Goal: Task Accomplishment & Management: Manage account settings

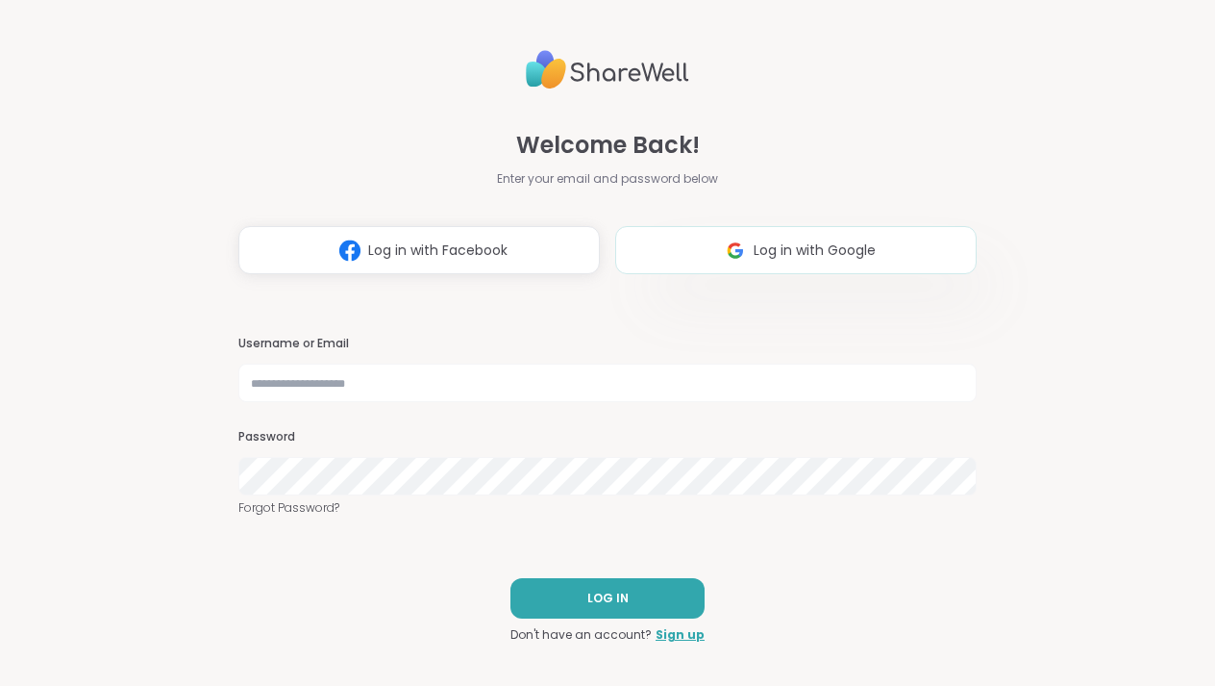
click at [782, 261] on span "Log in with Google" at bounding box center [815, 250] width 122 height 20
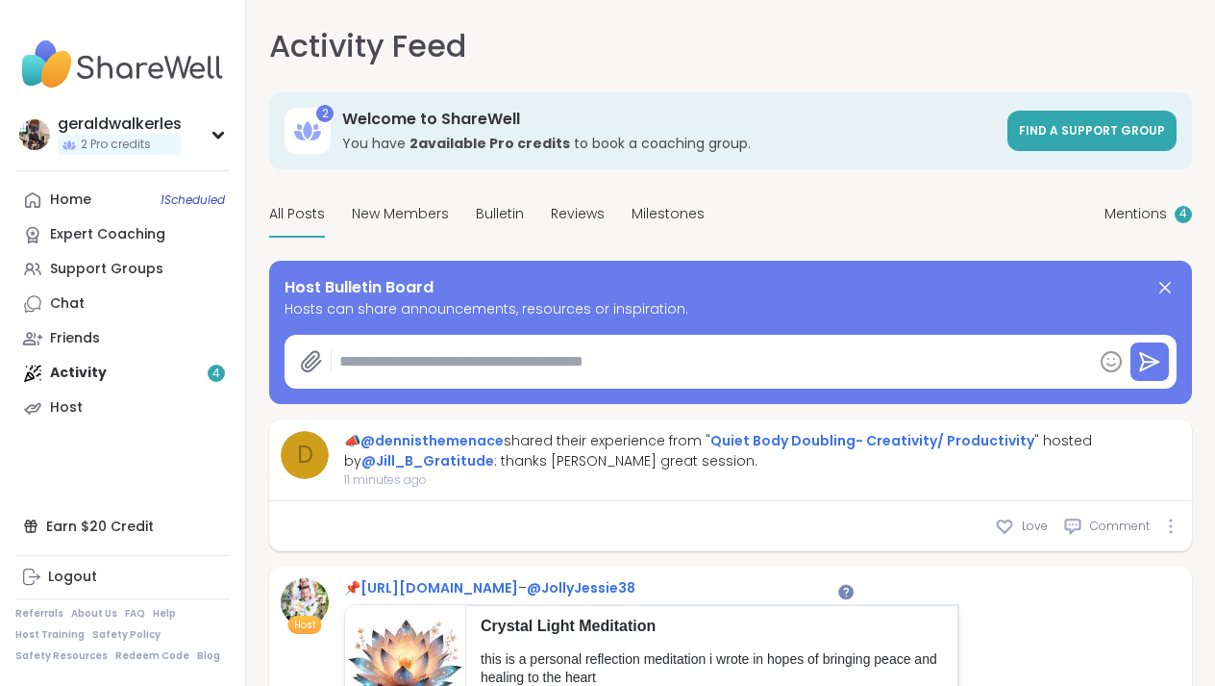
type textarea "*"
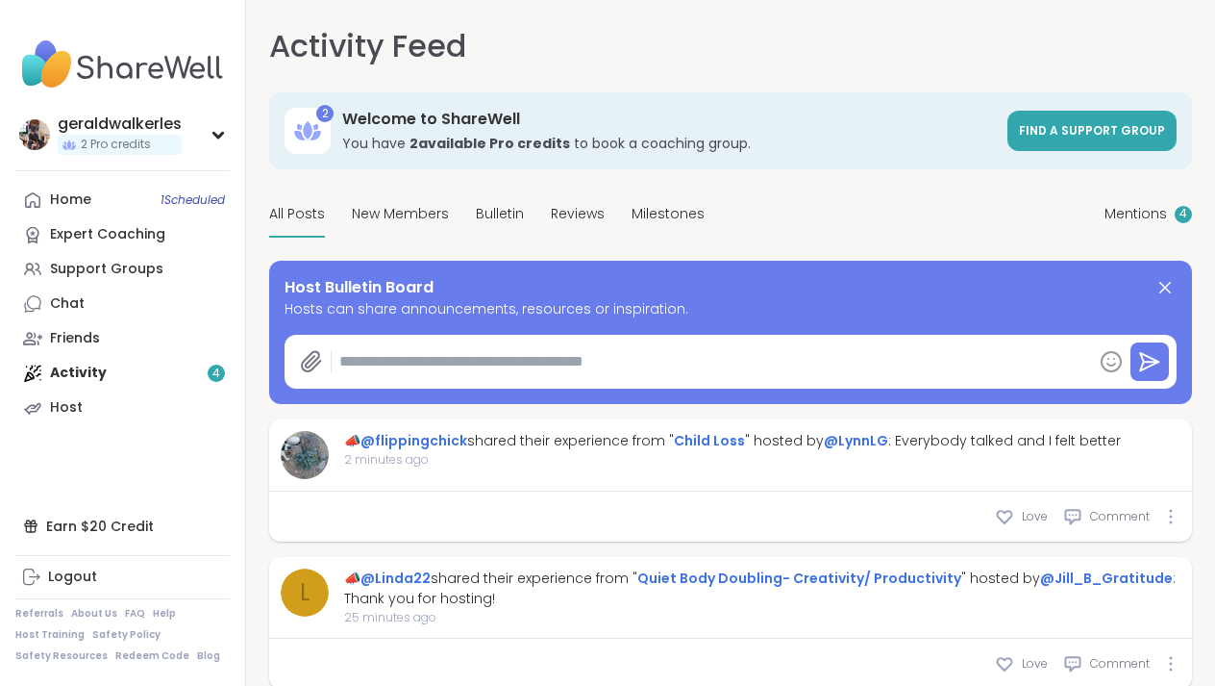
click at [83, 364] on div "Home 1 Scheduled Expert Coaching Support Groups Chat Friends Activity 4 Host" at bounding box center [122, 304] width 214 height 242
click at [106, 196] on link "Home 1 Scheduled" at bounding box center [122, 200] width 214 height 35
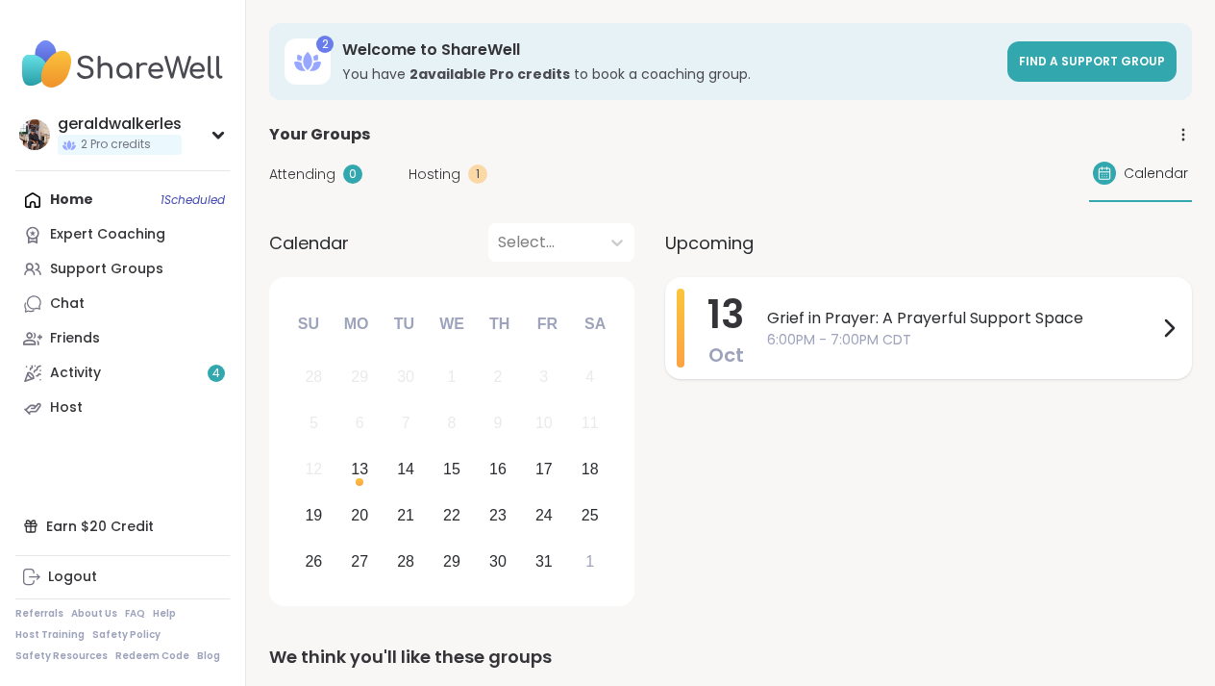
click at [820, 326] on span "Grief in Prayer: A Prayerful Support Space" at bounding box center [962, 318] width 390 height 23
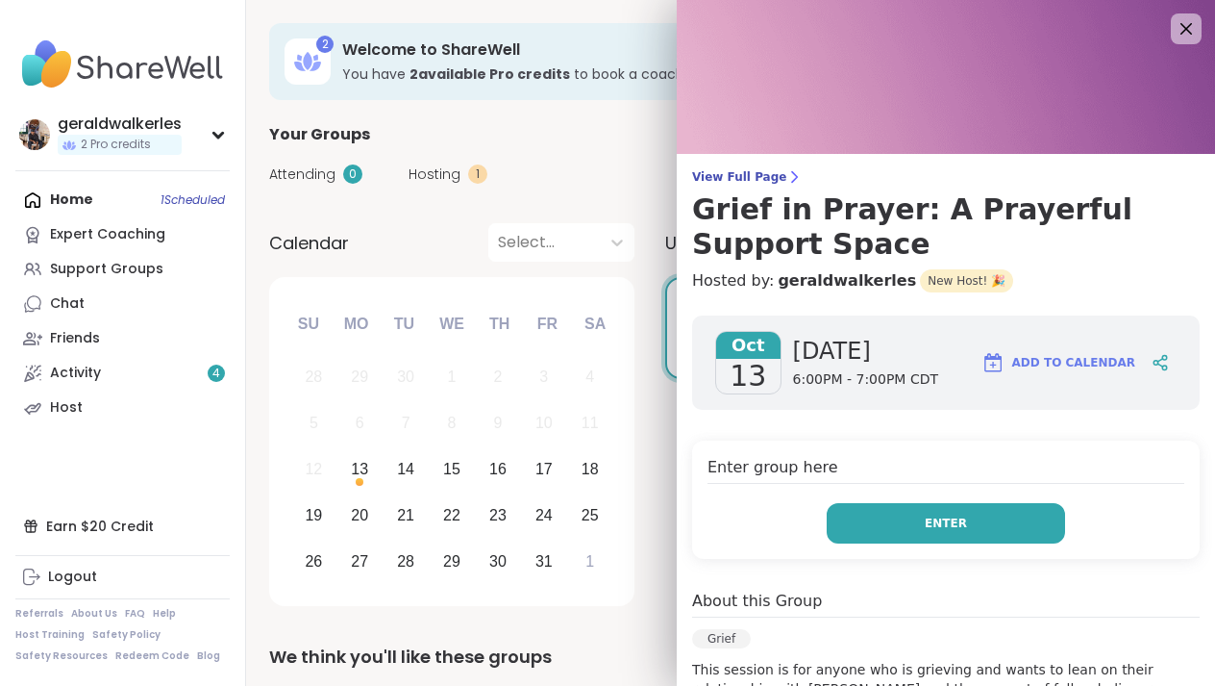
click at [853, 536] on button "Enter" at bounding box center [946, 523] width 238 height 40
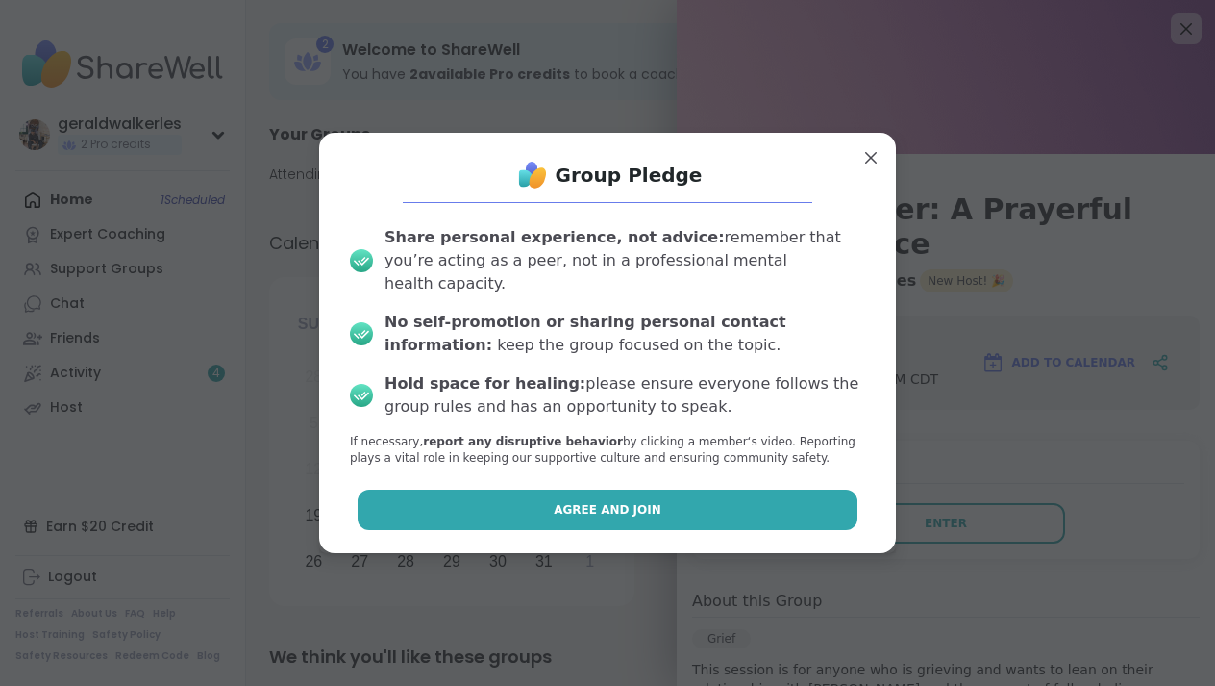
click at [710, 514] on button "Agree and Join" at bounding box center [608, 509] width 501 height 40
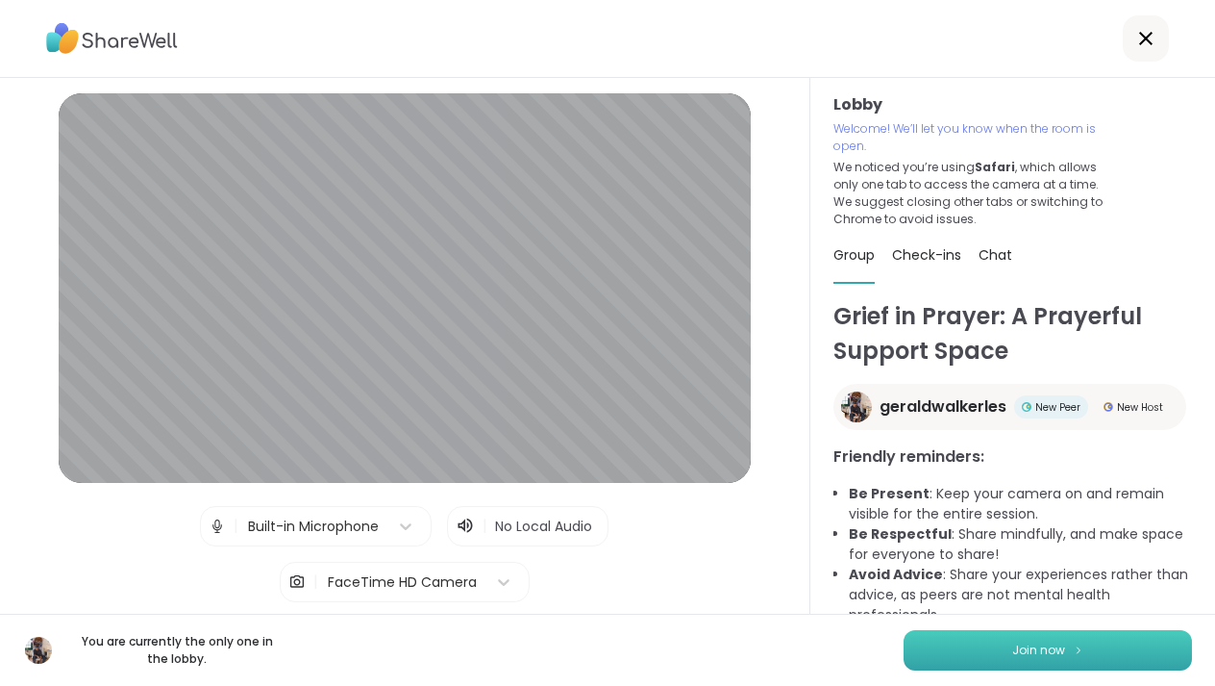
drag, startPoint x: 841, startPoint y: 17, endPoint x: 1049, endPoint y: 661, distance: 676.0
click at [1049, 661] on button "Join now" at bounding box center [1048, 650] width 288 height 40
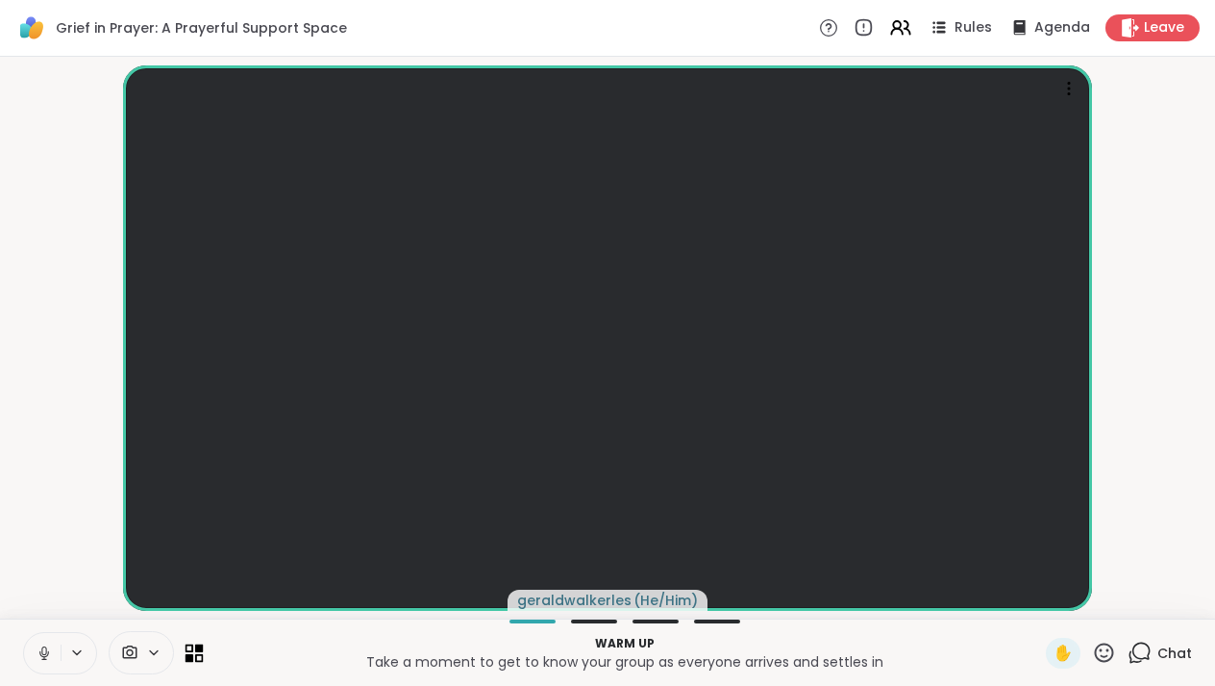
click at [189, 654] on icon at bounding box center [190, 657] width 9 height 9
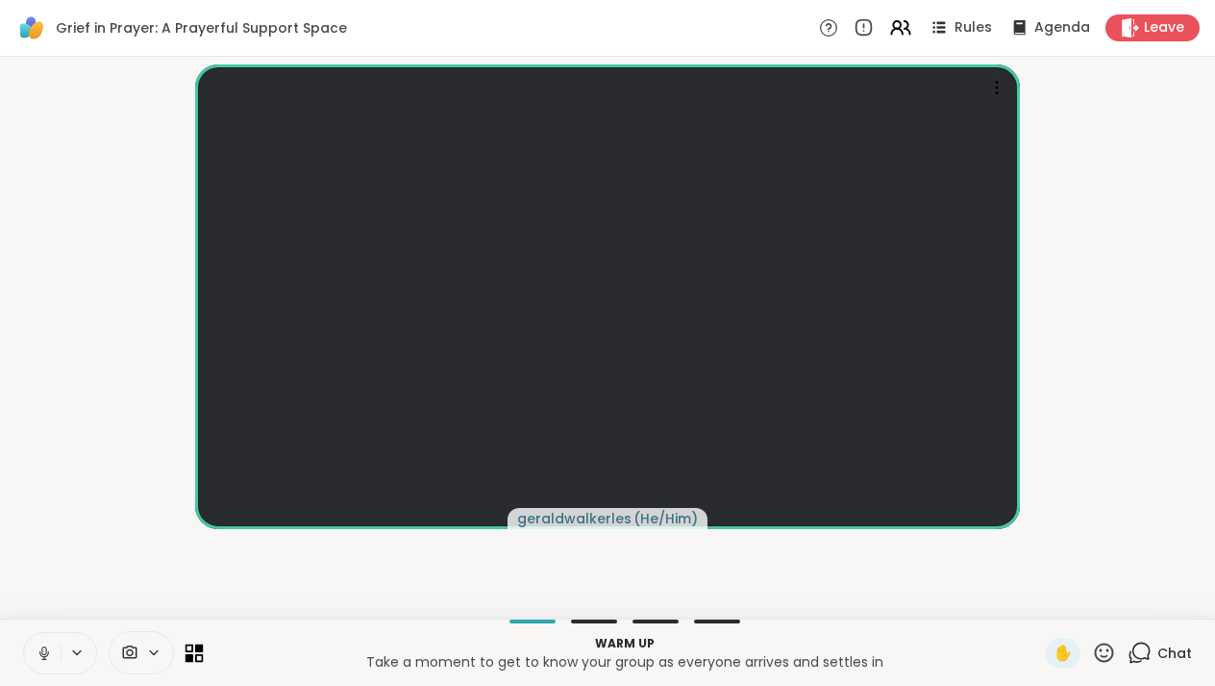
click at [193, 654] on icon at bounding box center [195, 652] width 18 height 18
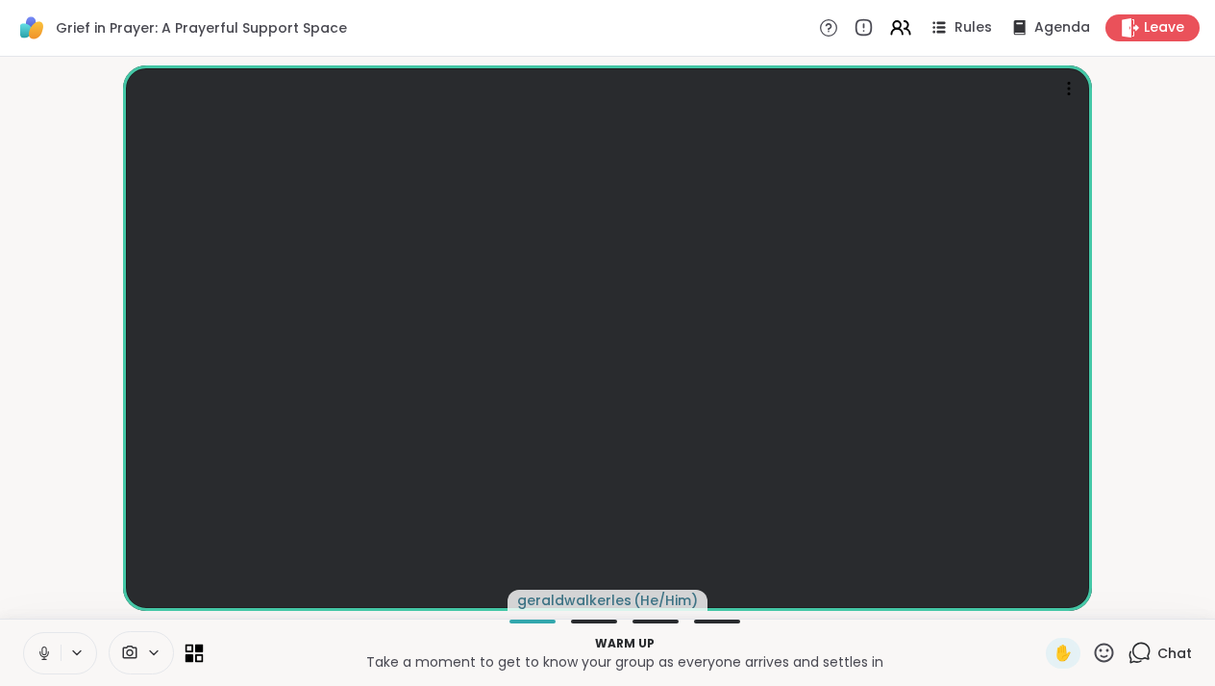
click at [193, 654] on icon at bounding box center [195, 652] width 18 height 18
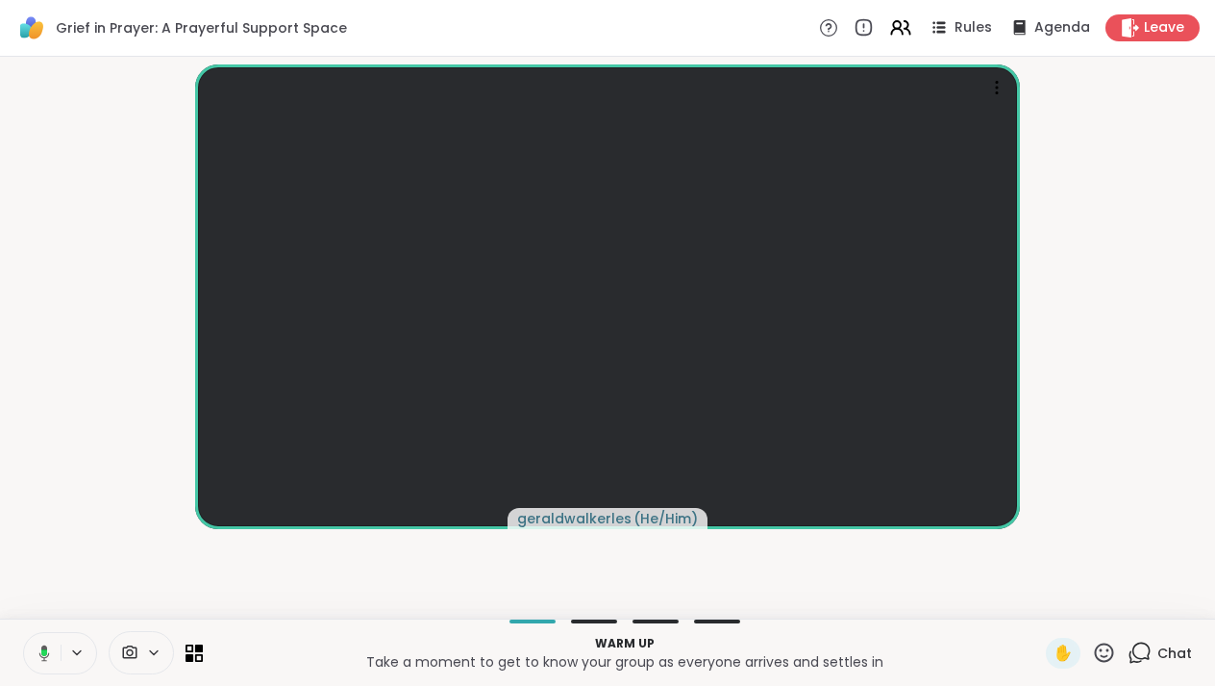
click at [79, 656] on icon at bounding box center [76, 652] width 15 height 16
click at [133, 649] on icon at bounding box center [129, 652] width 17 height 18
click at [156, 650] on icon at bounding box center [153, 652] width 15 height 16
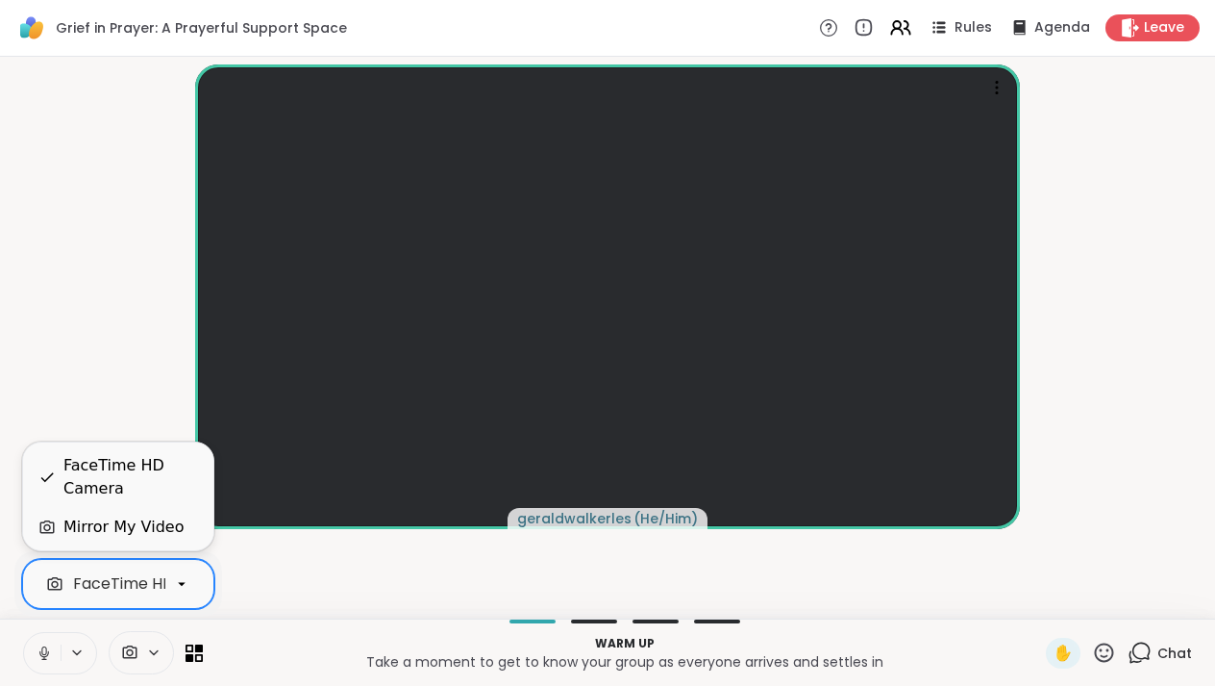
click at [181, 590] on icon at bounding box center [181, 583] width 17 height 17
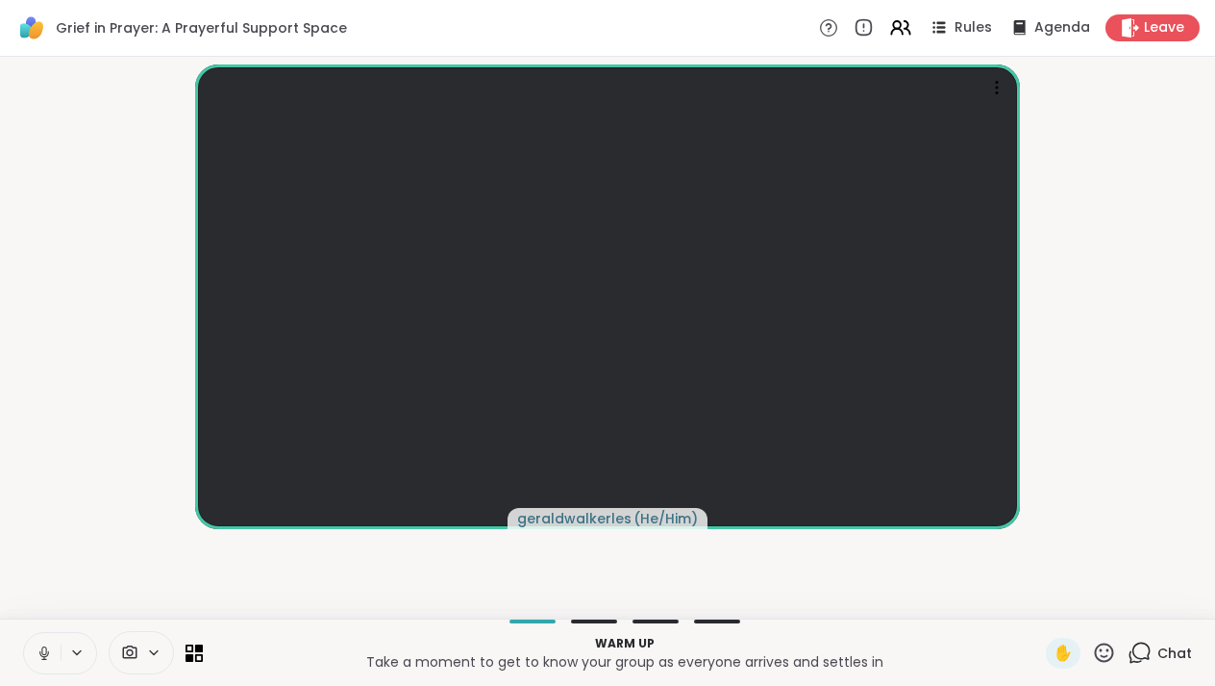
click at [312, 549] on div "geraldwalkerles ( He/Him )" at bounding box center [608, 337] width 1192 height 546
click at [1054, 29] on span "Agenda" at bounding box center [1063, 28] width 59 height 20
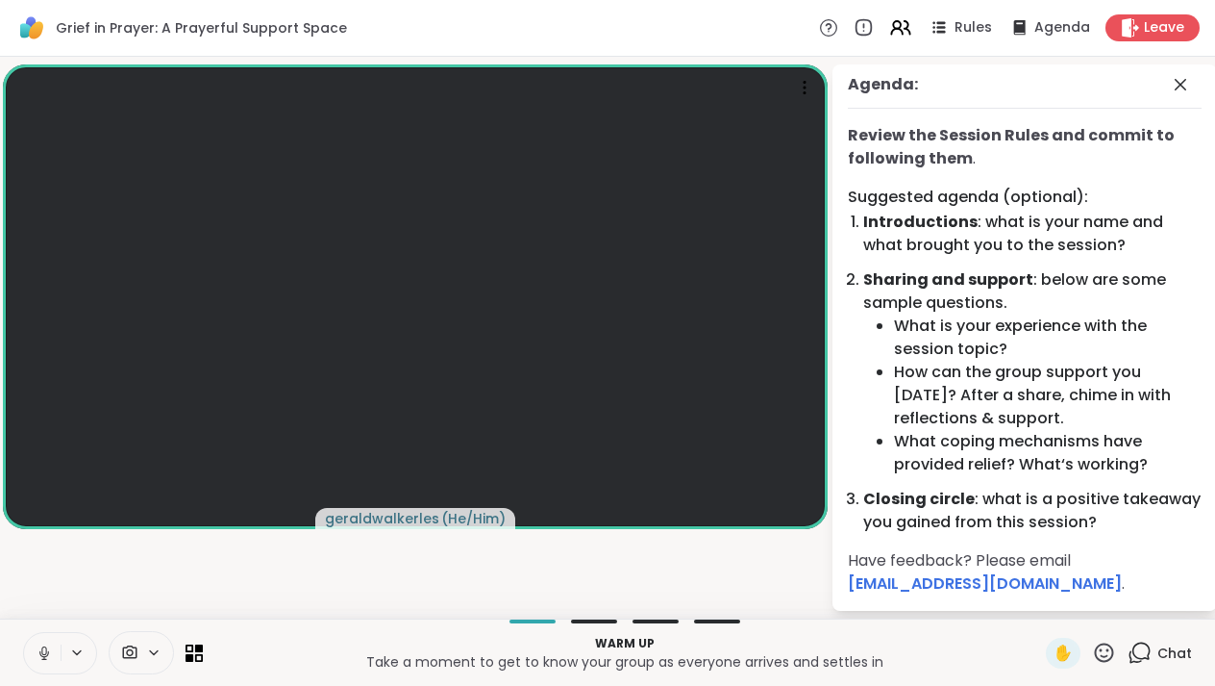
scroll to position [7, 0]
click at [1192, 74] on icon at bounding box center [1180, 84] width 23 height 23
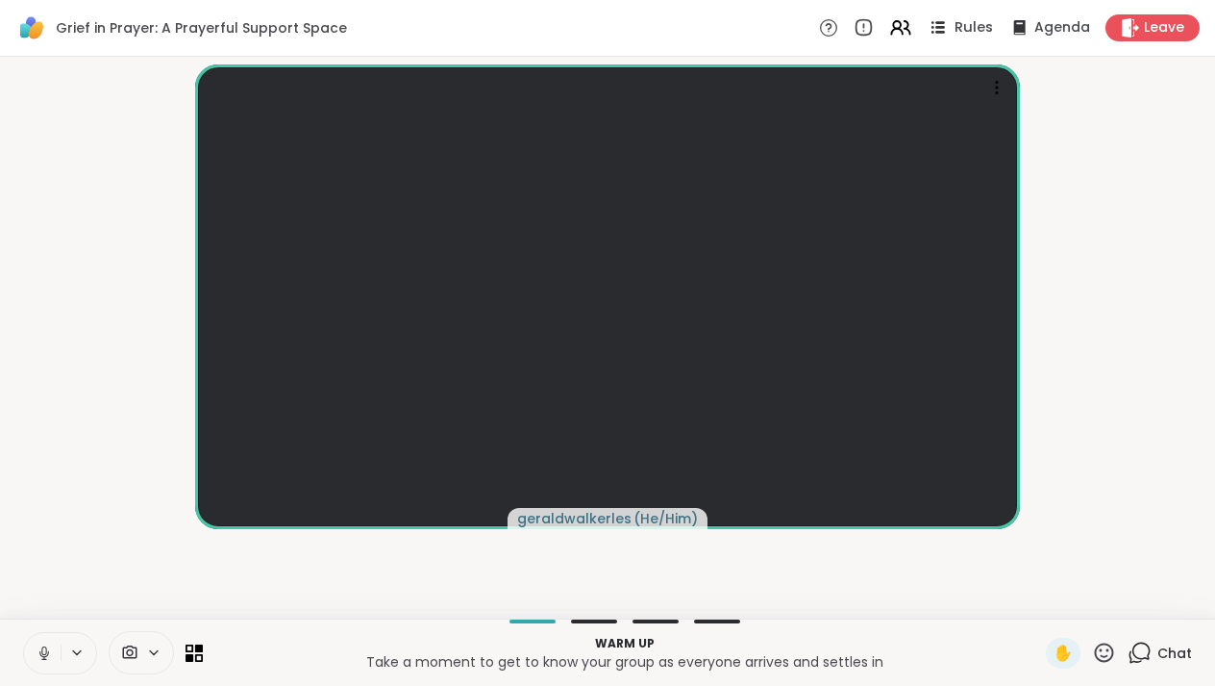
click at [986, 22] on span "Rules" at bounding box center [974, 28] width 39 height 20
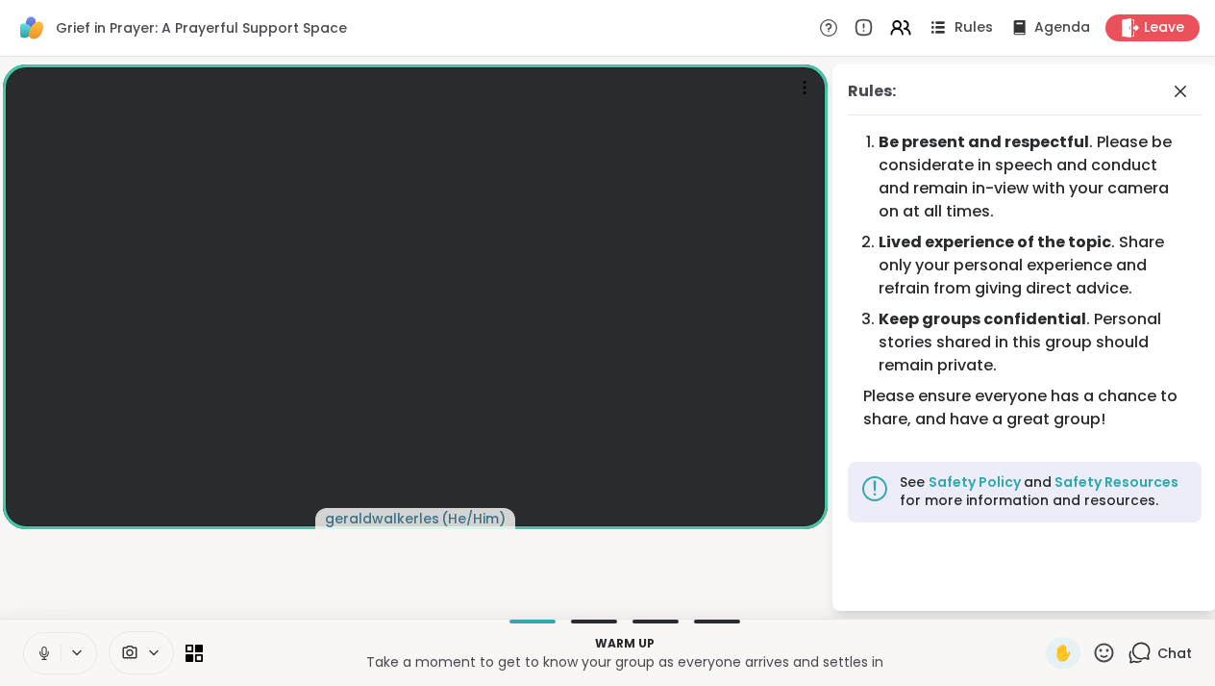
click at [986, 22] on span "Rules" at bounding box center [974, 28] width 39 height 20
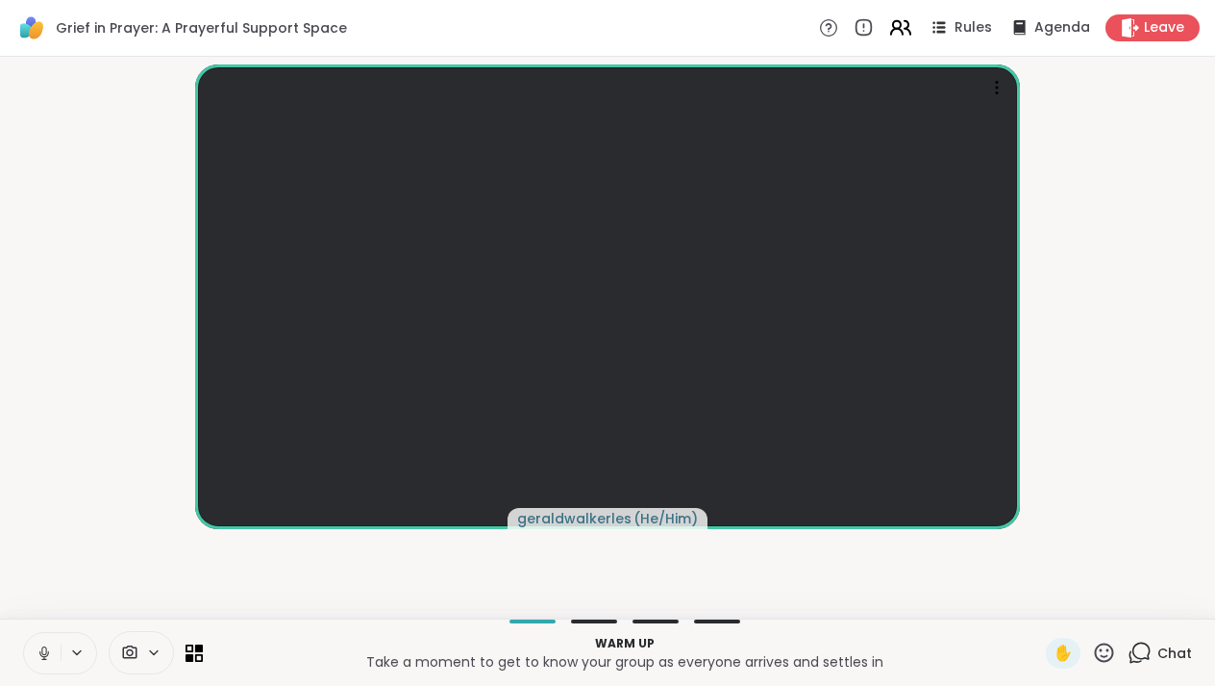
click at [913, 28] on icon at bounding box center [901, 27] width 24 height 24
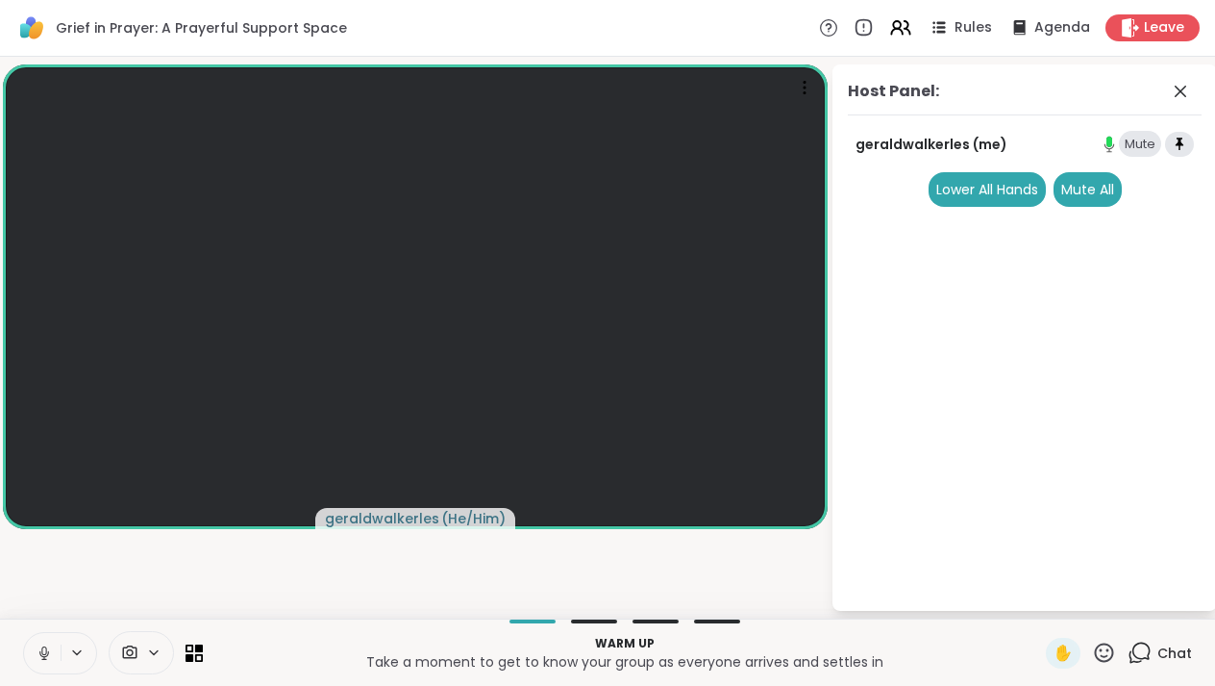
click at [1134, 651] on icon at bounding box center [1140, 652] width 24 height 24
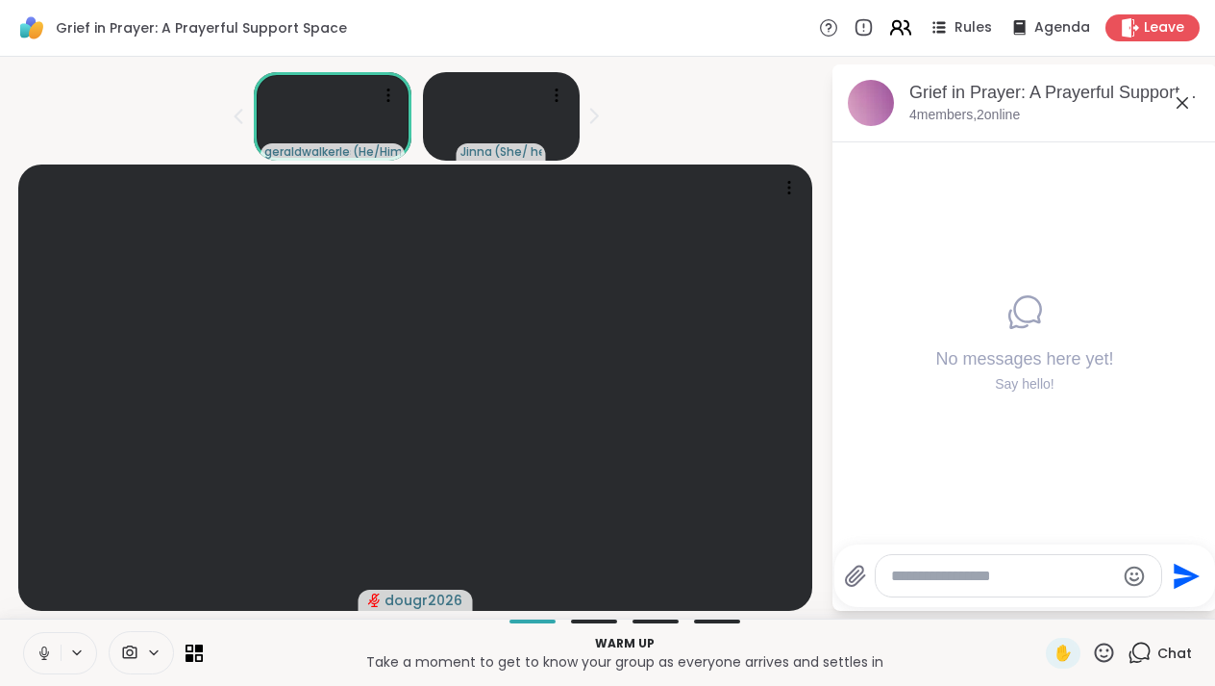
click at [908, 38] on icon at bounding box center [901, 27] width 24 height 24
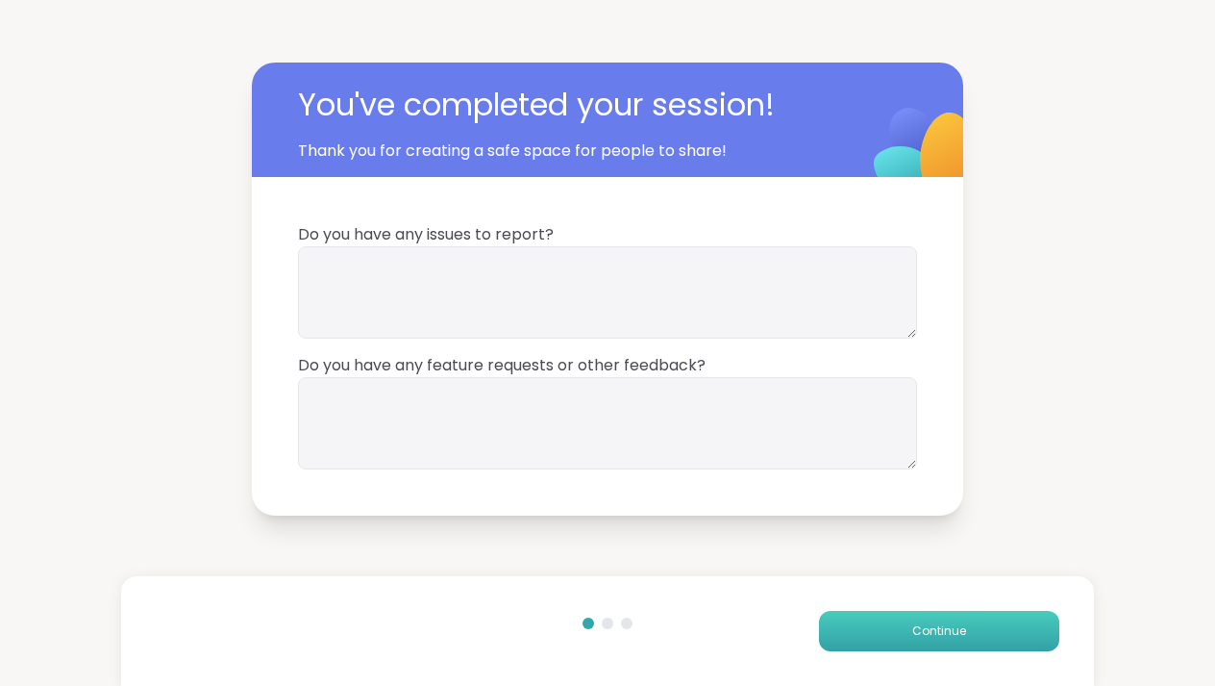
click at [904, 641] on button "Continue" at bounding box center [939, 631] width 240 height 40
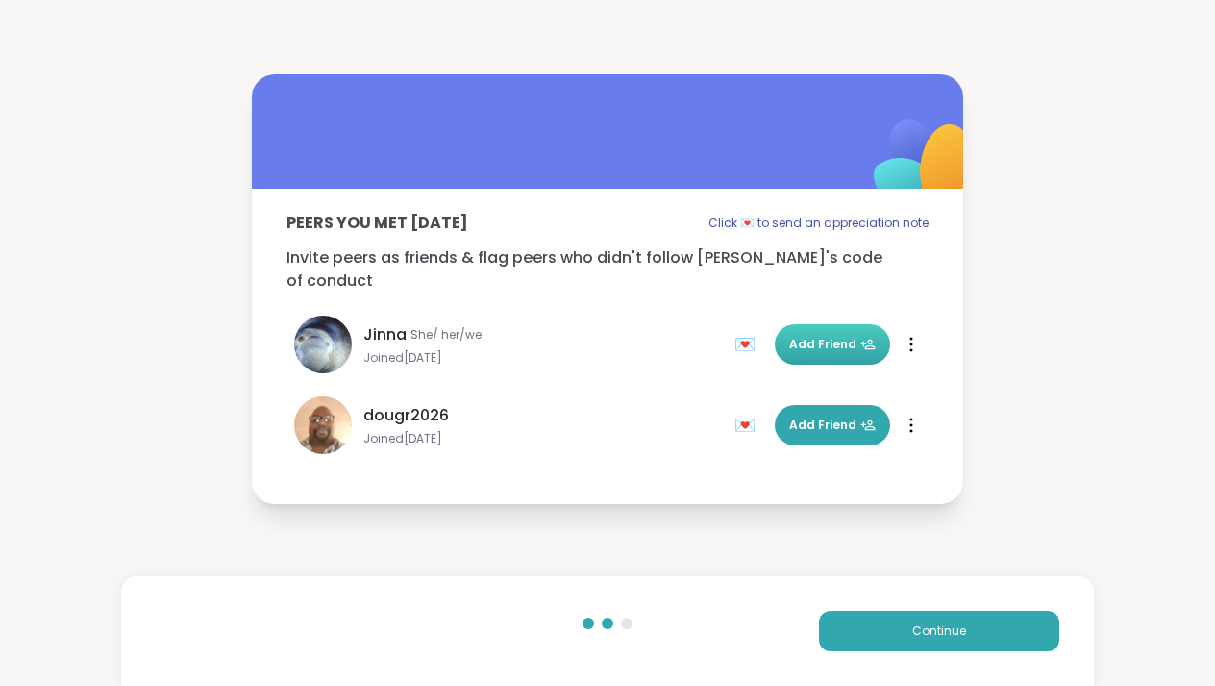
click at [823, 336] on span "Add Friend" at bounding box center [832, 344] width 87 height 17
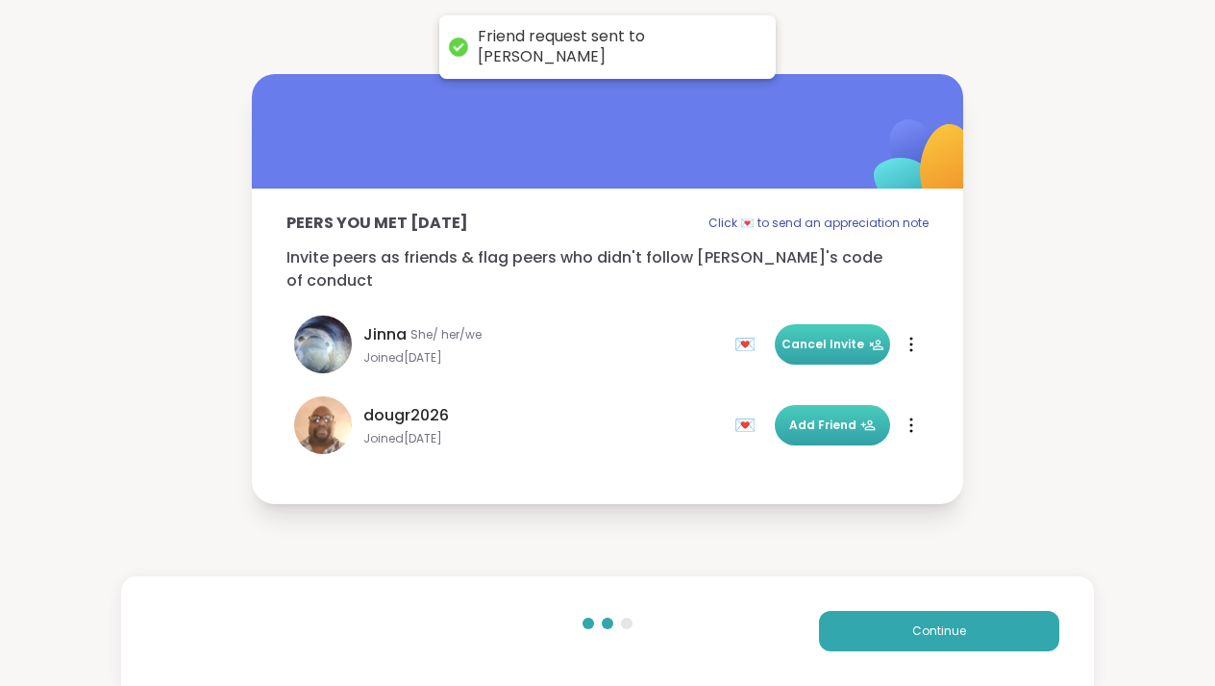
click at [807, 416] on span "Add Friend" at bounding box center [832, 424] width 87 height 17
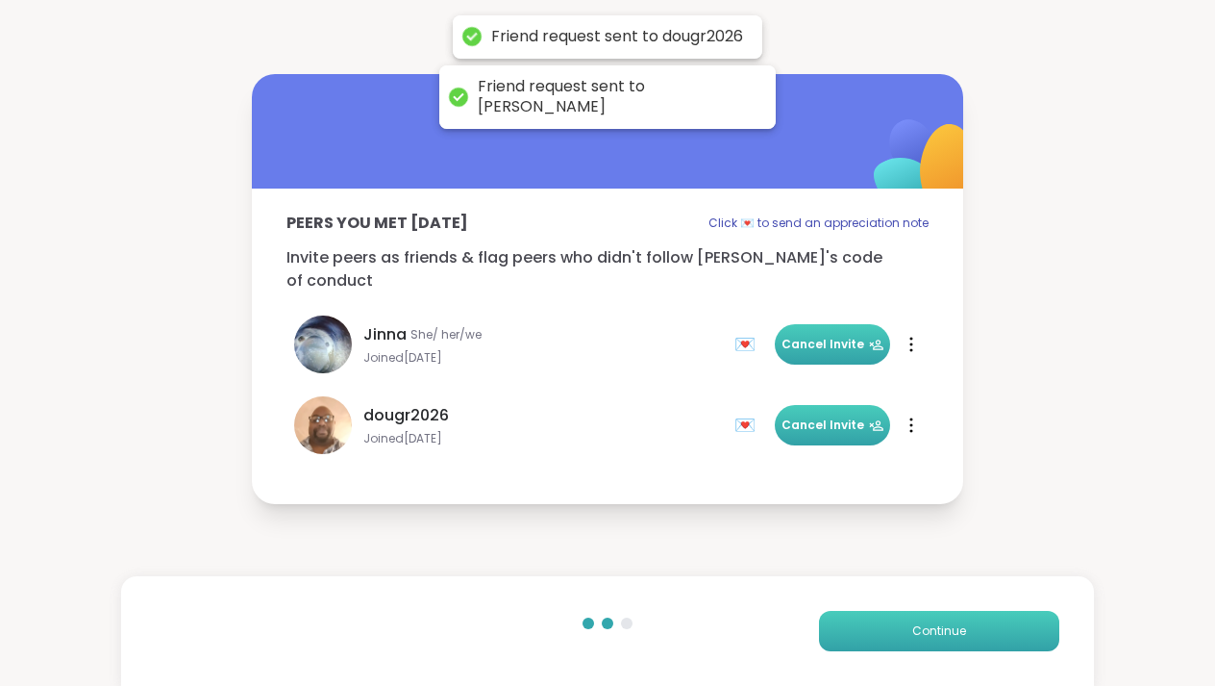
click at [919, 627] on span "Continue" at bounding box center [940, 630] width 54 height 17
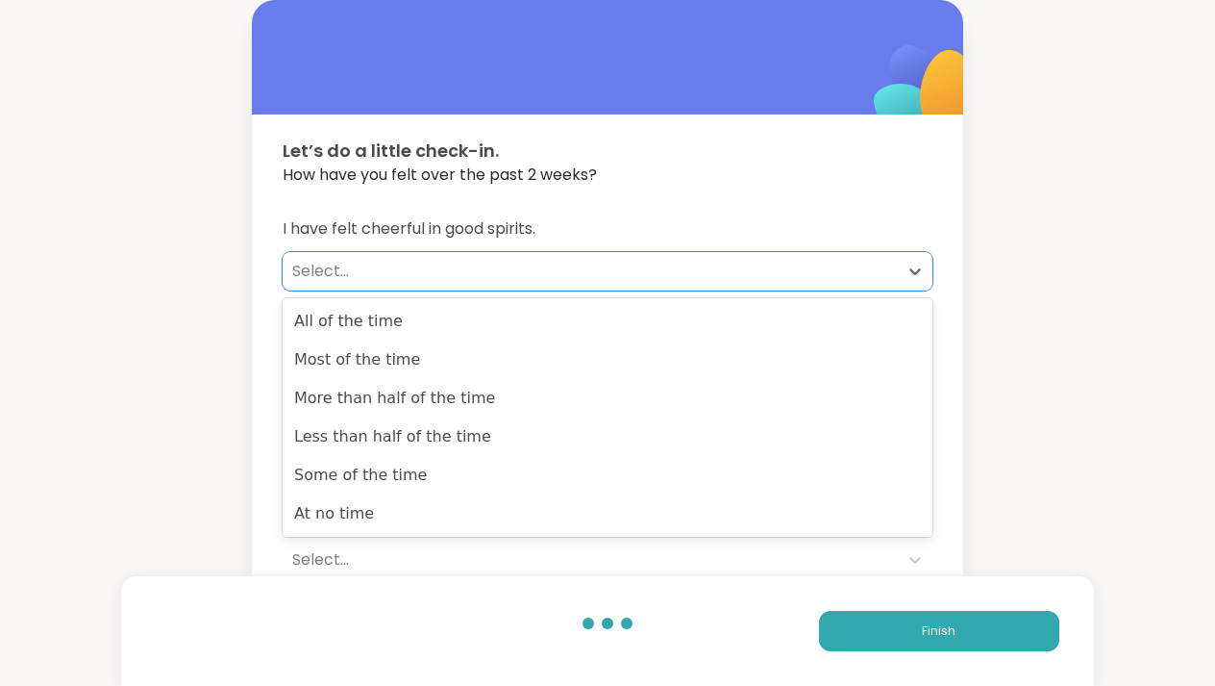
click at [548, 275] on div "Select..." at bounding box center [590, 271] width 596 height 23
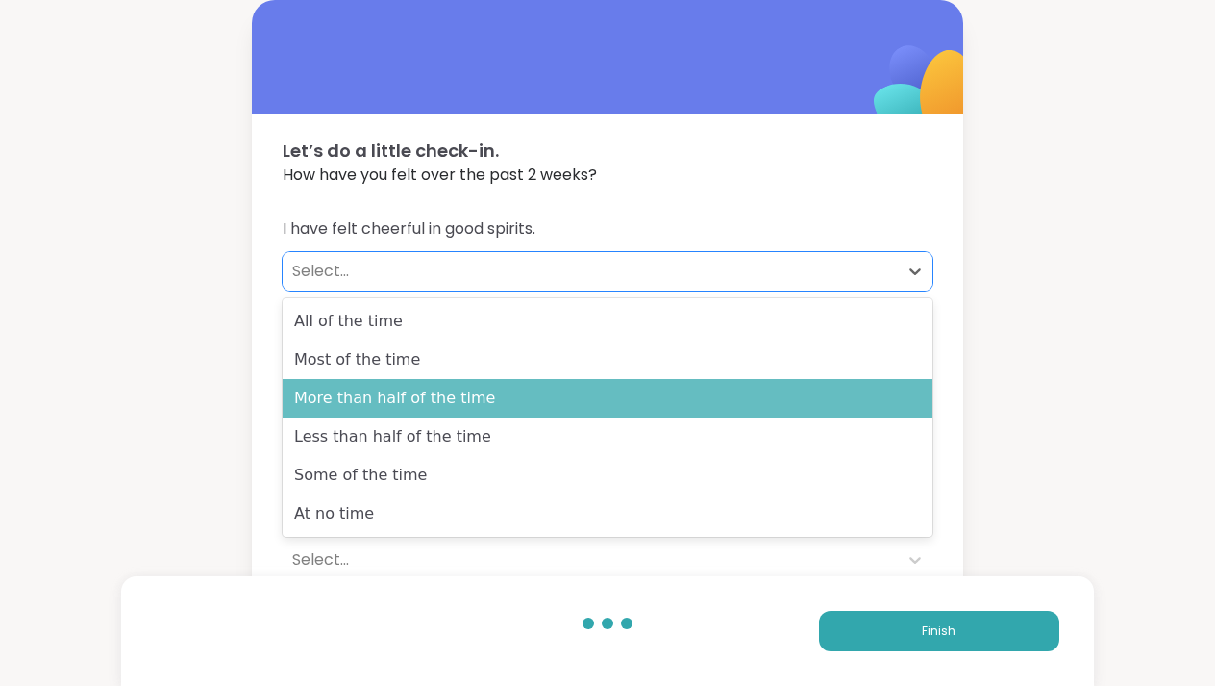
click at [507, 412] on div "More than half of the time" at bounding box center [608, 398] width 650 height 38
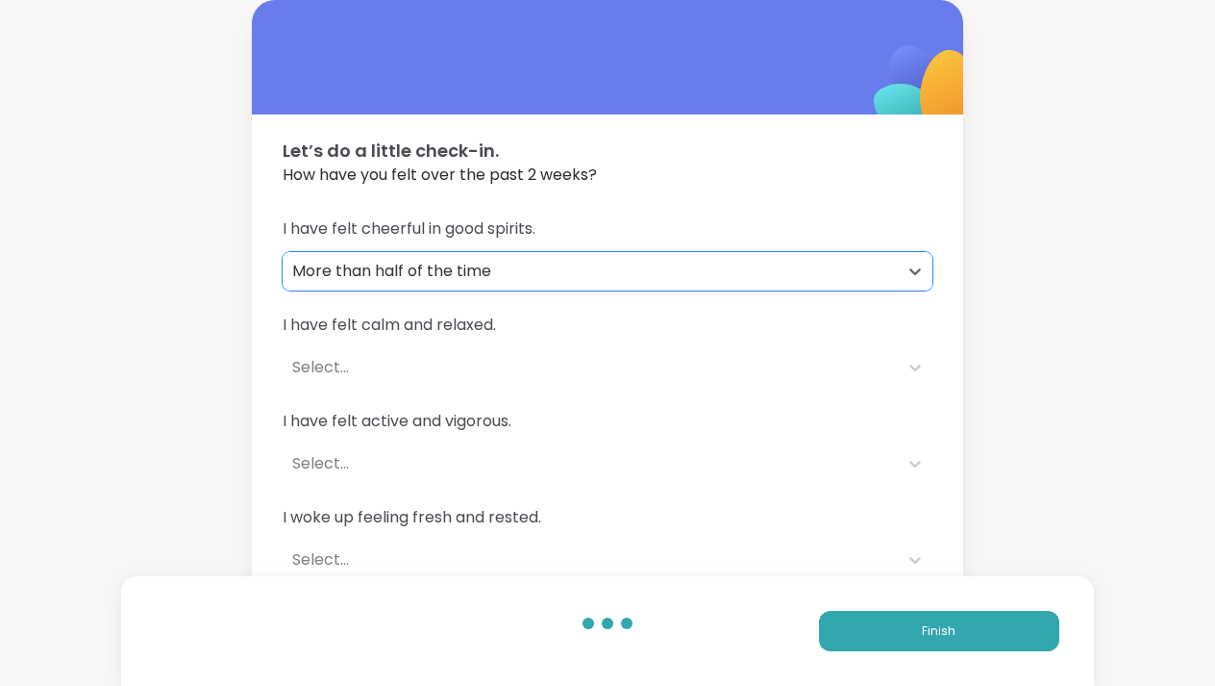
scroll to position [18, 0]
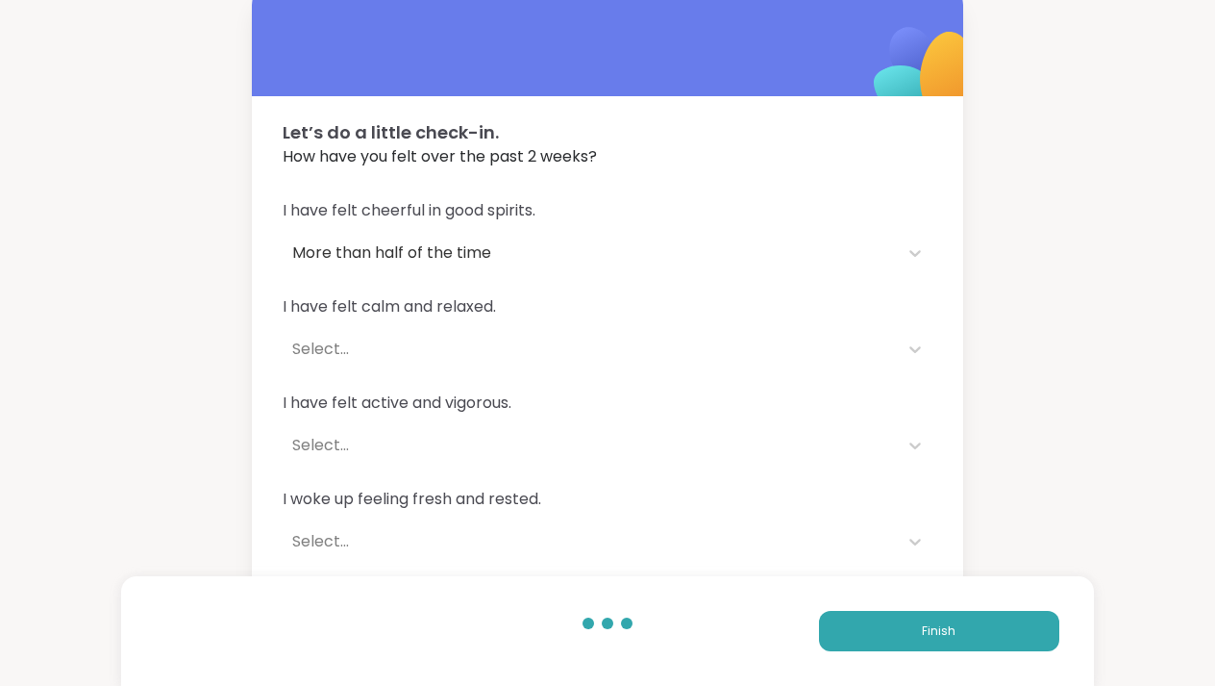
click at [511, 325] on div "I have felt calm and relaxed. Select..." at bounding box center [608, 331] width 650 height 73
click at [506, 339] on div "Select..." at bounding box center [590, 349] width 596 height 23
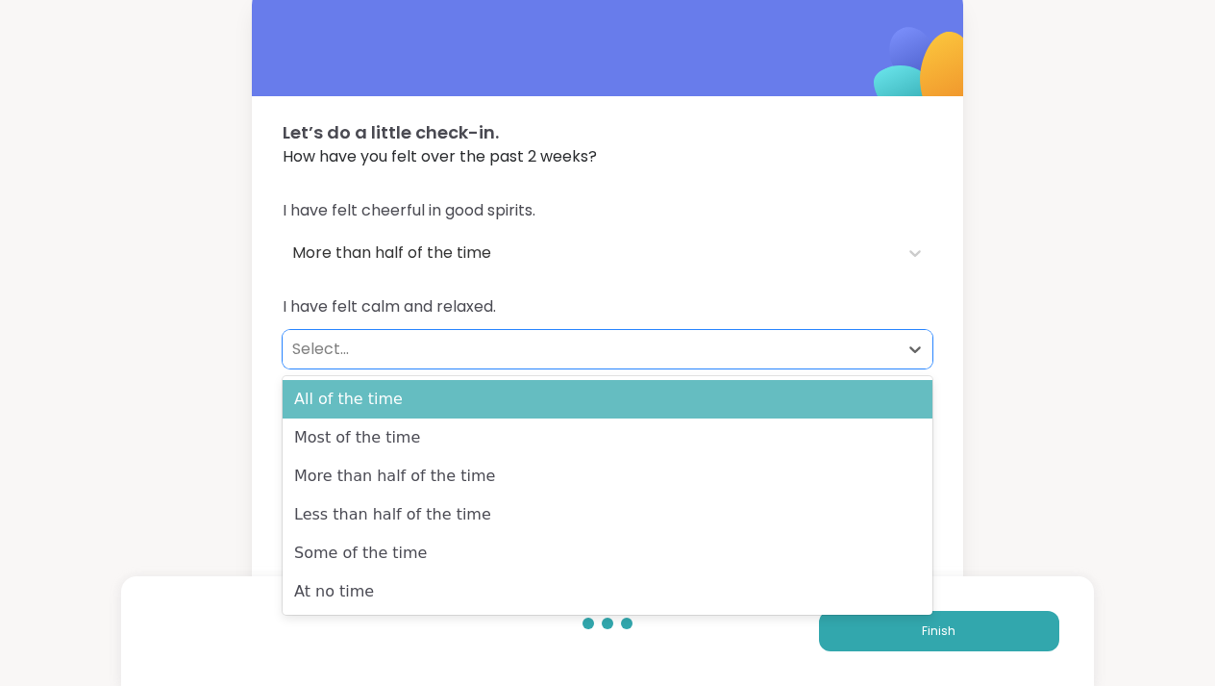
click at [495, 394] on div "All of the time" at bounding box center [608, 399] width 650 height 38
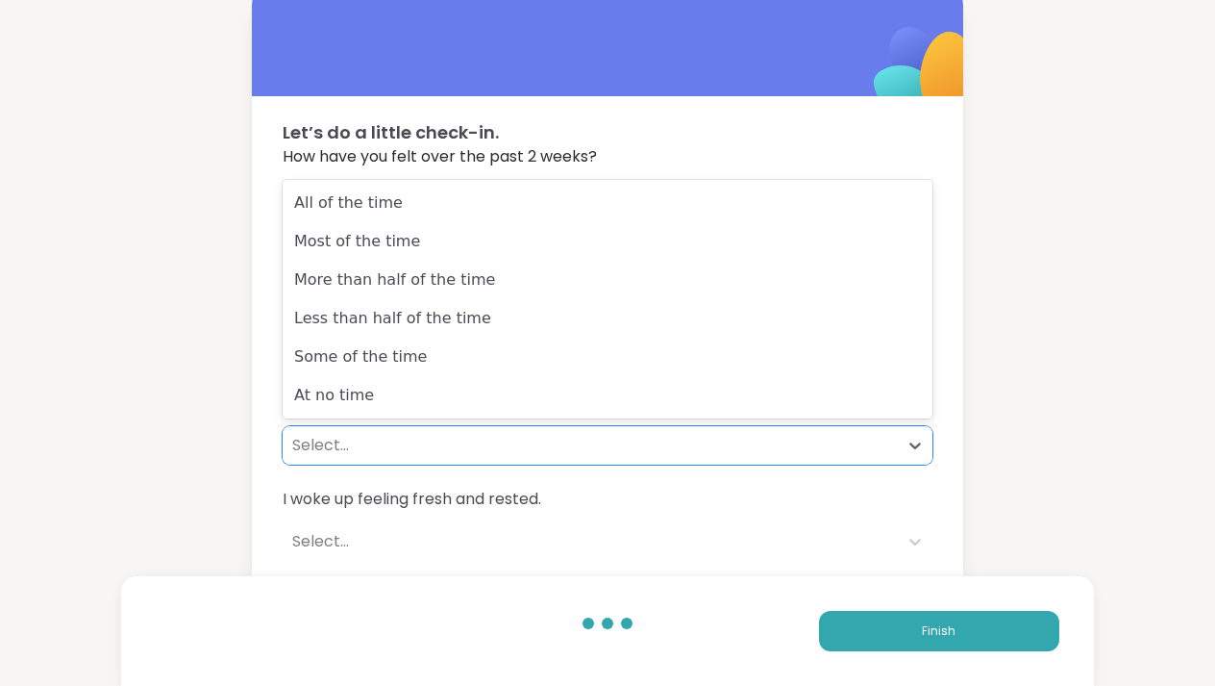
click at [475, 455] on div "Select..." at bounding box center [590, 445] width 596 height 23
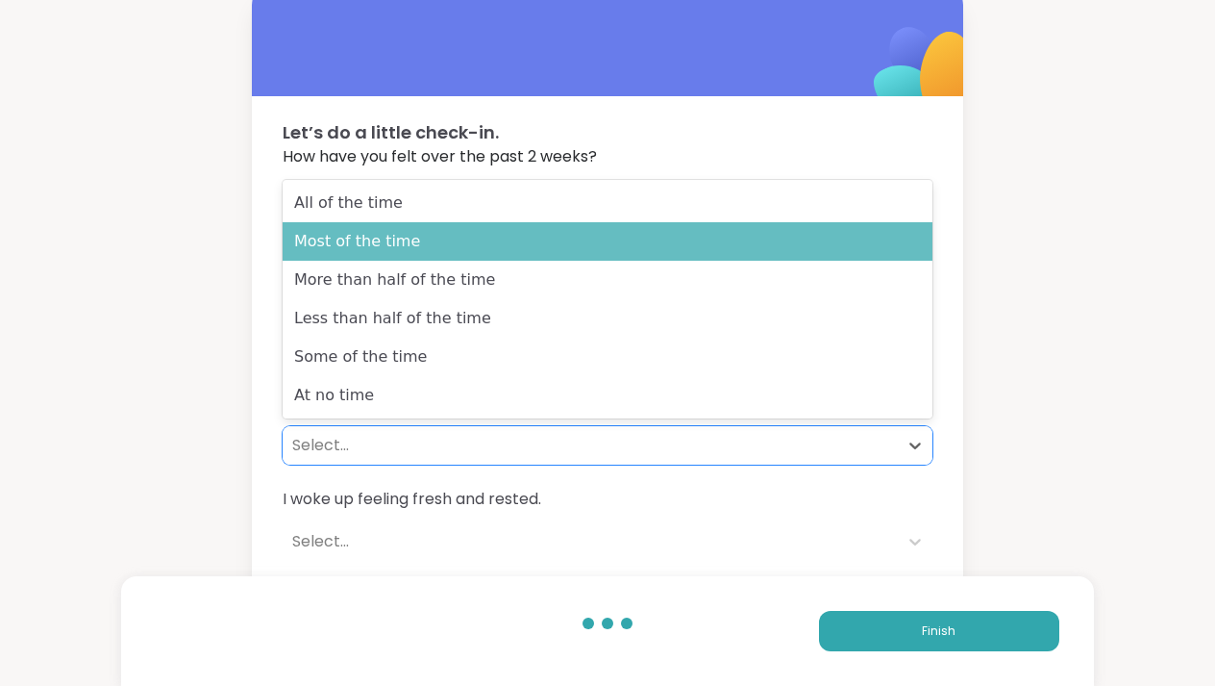
click at [538, 246] on div "Most of the time" at bounding box center [608, 241] width 650 height 38
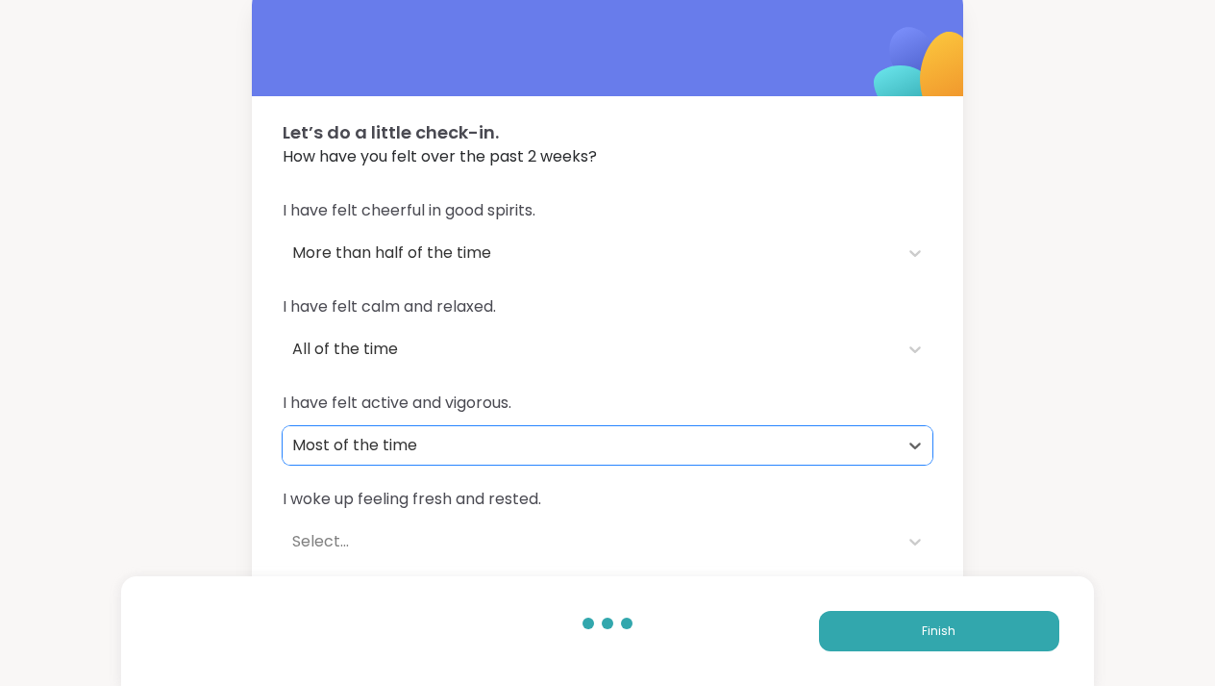
click at [432, 535] on div "Select..." at bounding box center [590, 541] width 596 height 23
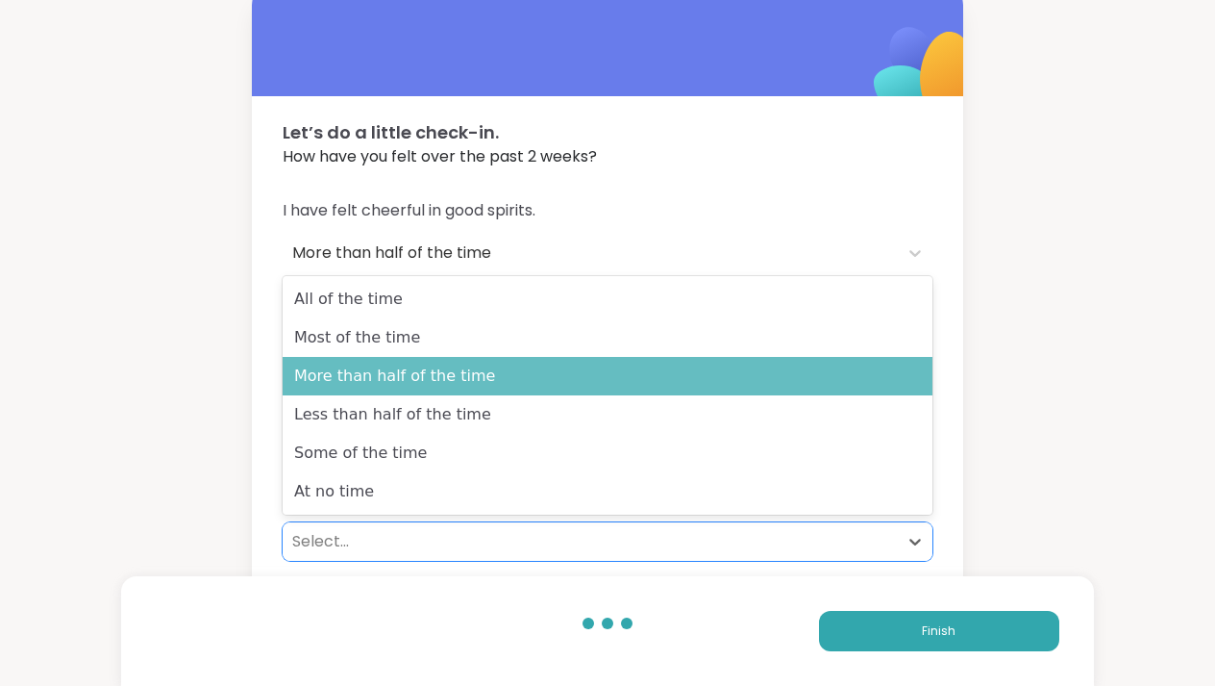
click at [470, 377] on div "More than half of the time" at bounding box center [608, 376] width 650 height 38
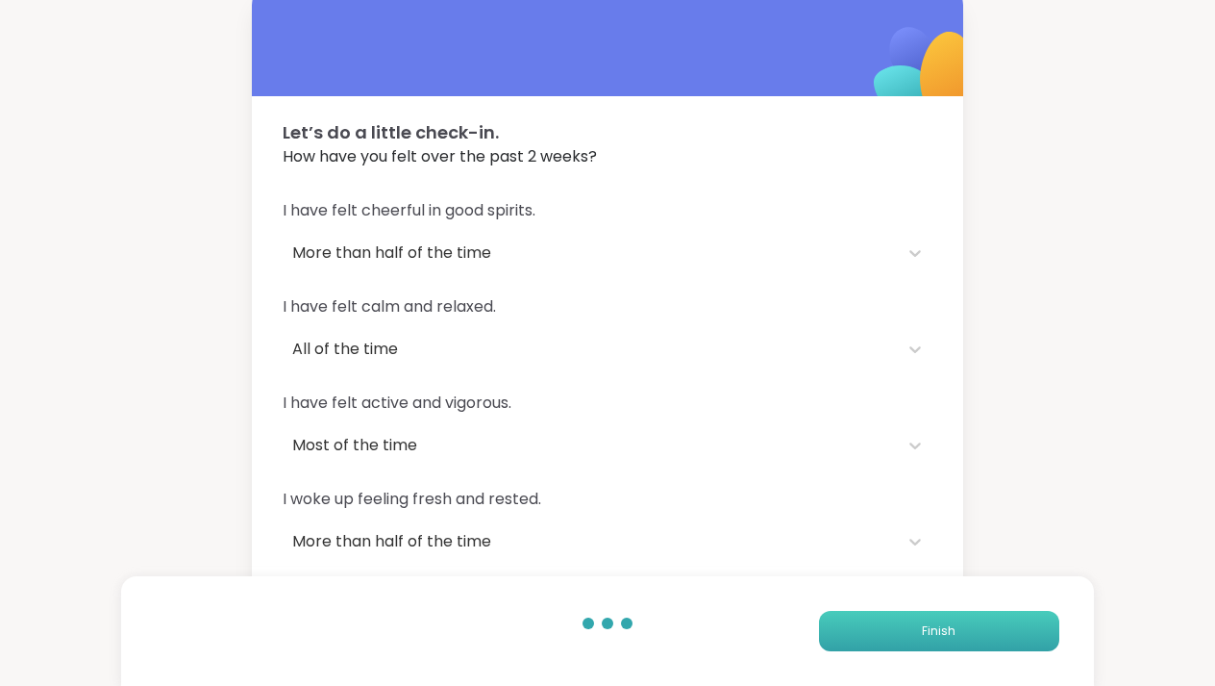
click at [839, 613] on button "Finish" at bounding box center [939, 631] width 240 height 40
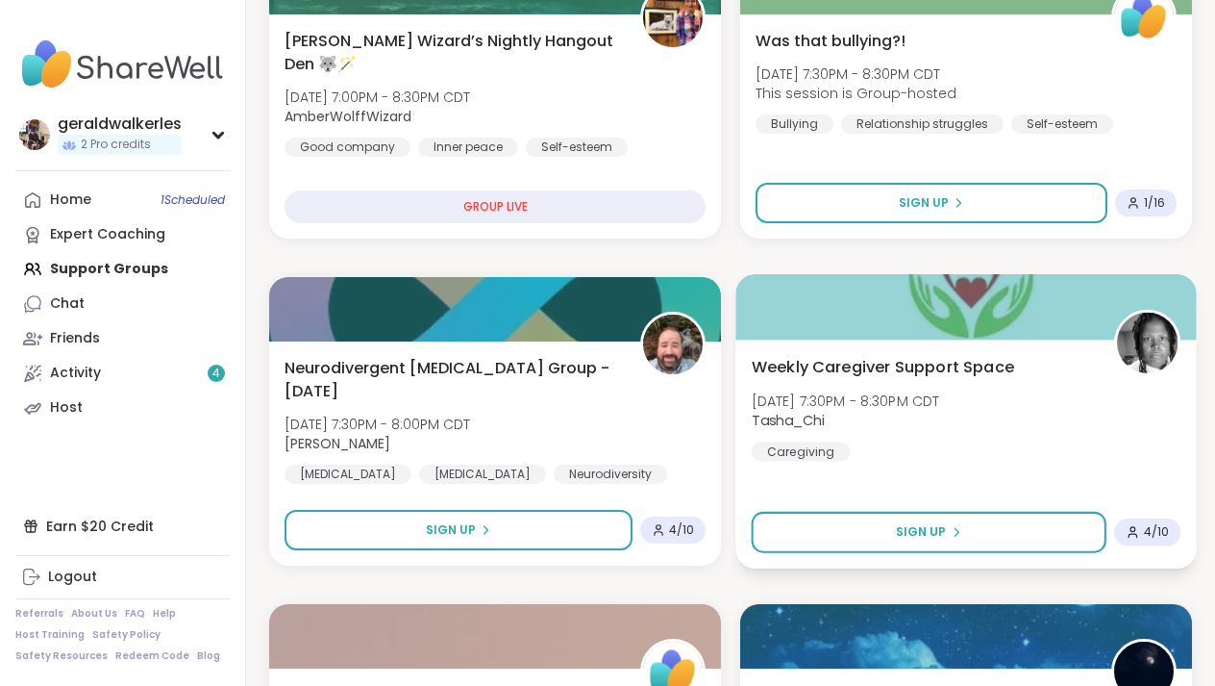
scroll to position [1382, 0]
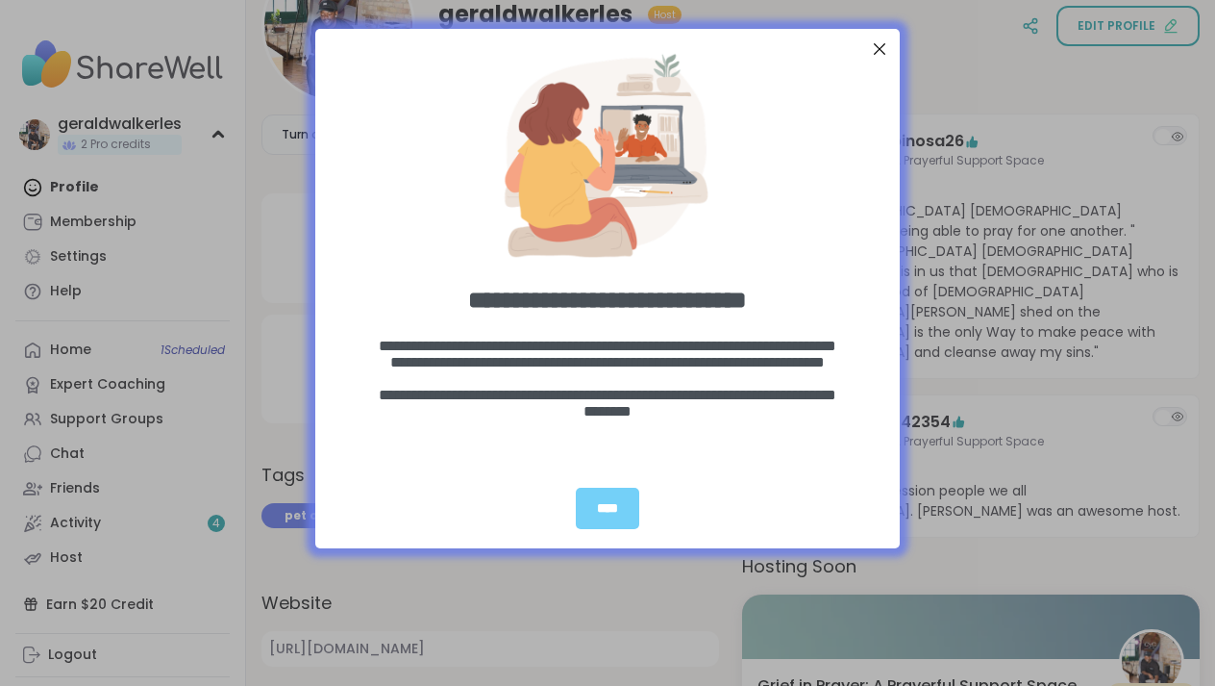
click at [882, 47] on div "Close Step" at bounding box center [879, 49] width 25 height 25
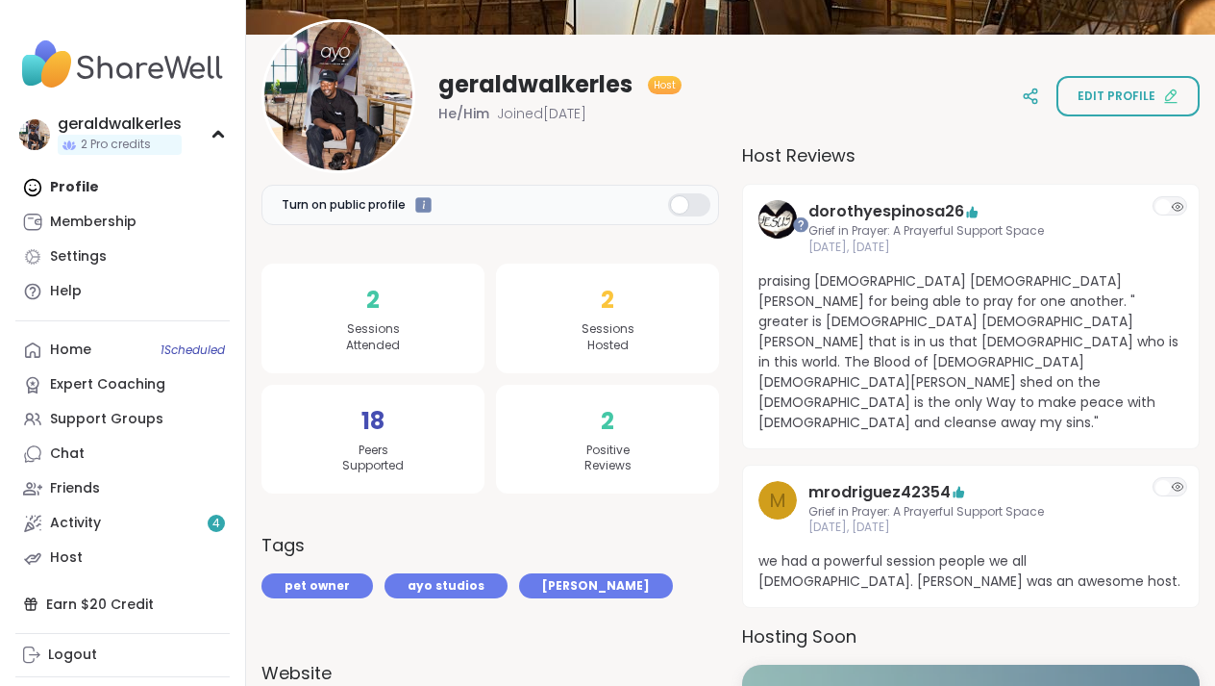
click at [375, 301] on span "2" at bounding box center [372, 300] width 13 height 35
click at [605, 434] on span "2" at bounding box center [607, 421] width 13 height 35
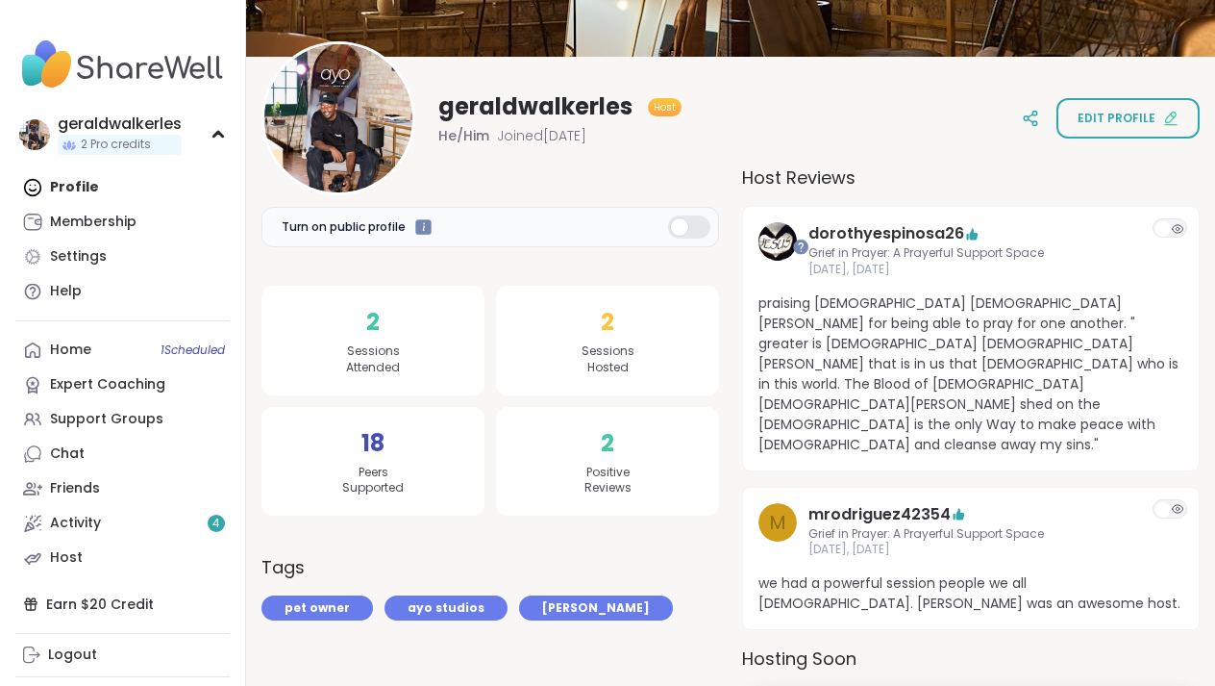
scroll to position [138, 0]
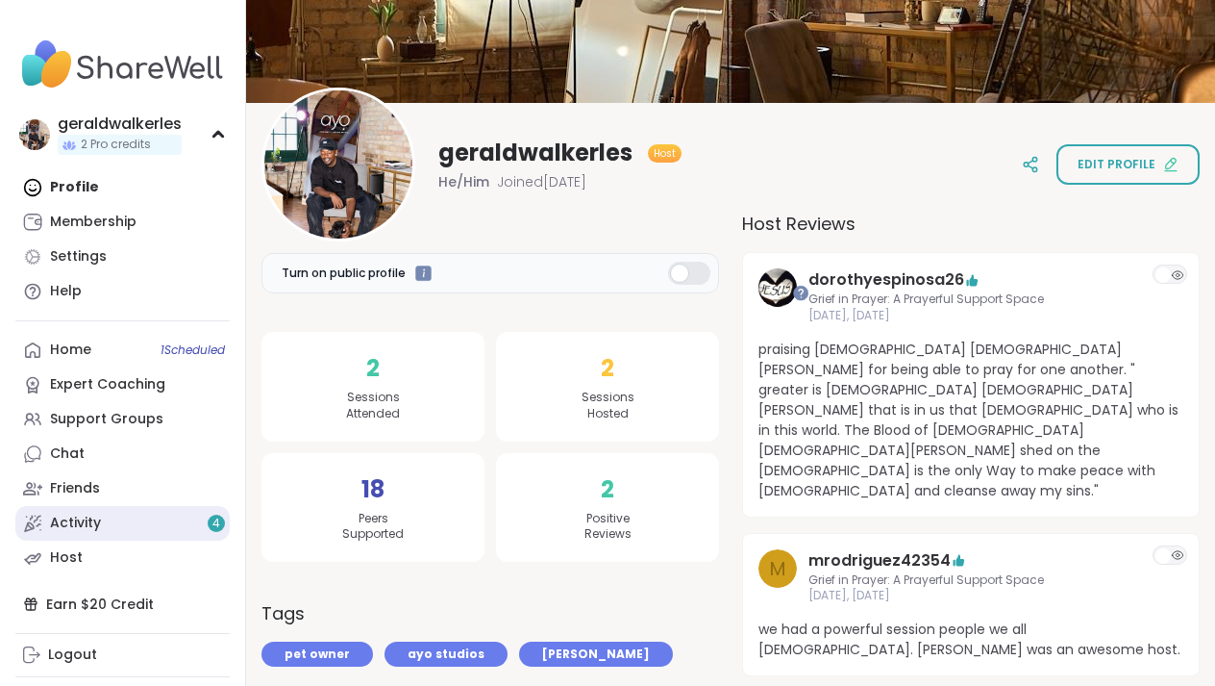
click at [91, 518] on div "Activity 4" at bounding box center [75, 523] width 51 height 19
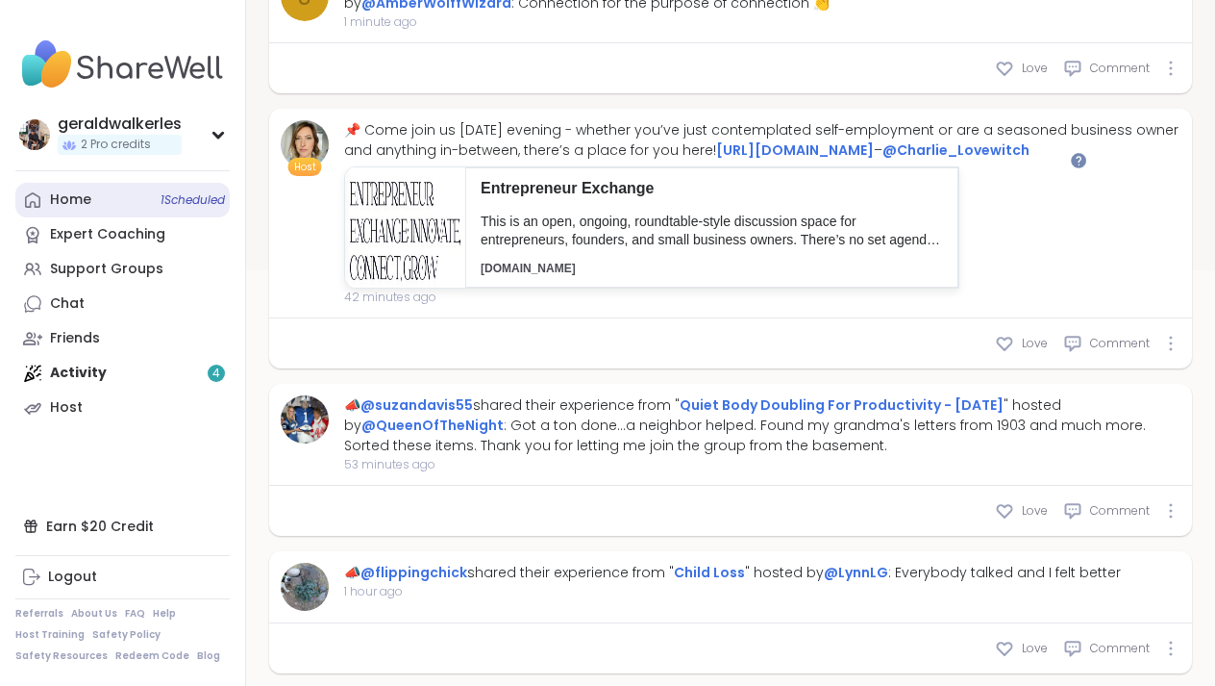
click at [114, 207] on link "Home 1 Scheduled" at bounding box center [122, 200] width 214 height 35
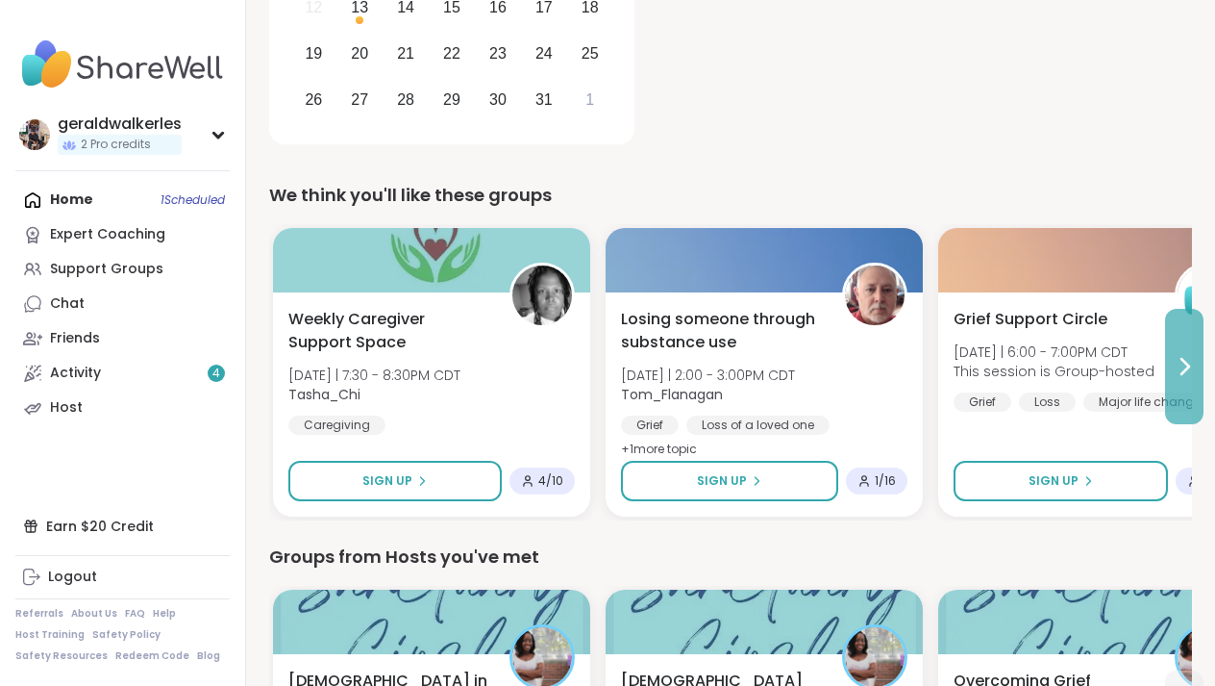
click at [1187, 367] on icon at bounding box center [1184, 366] width 23 height 23
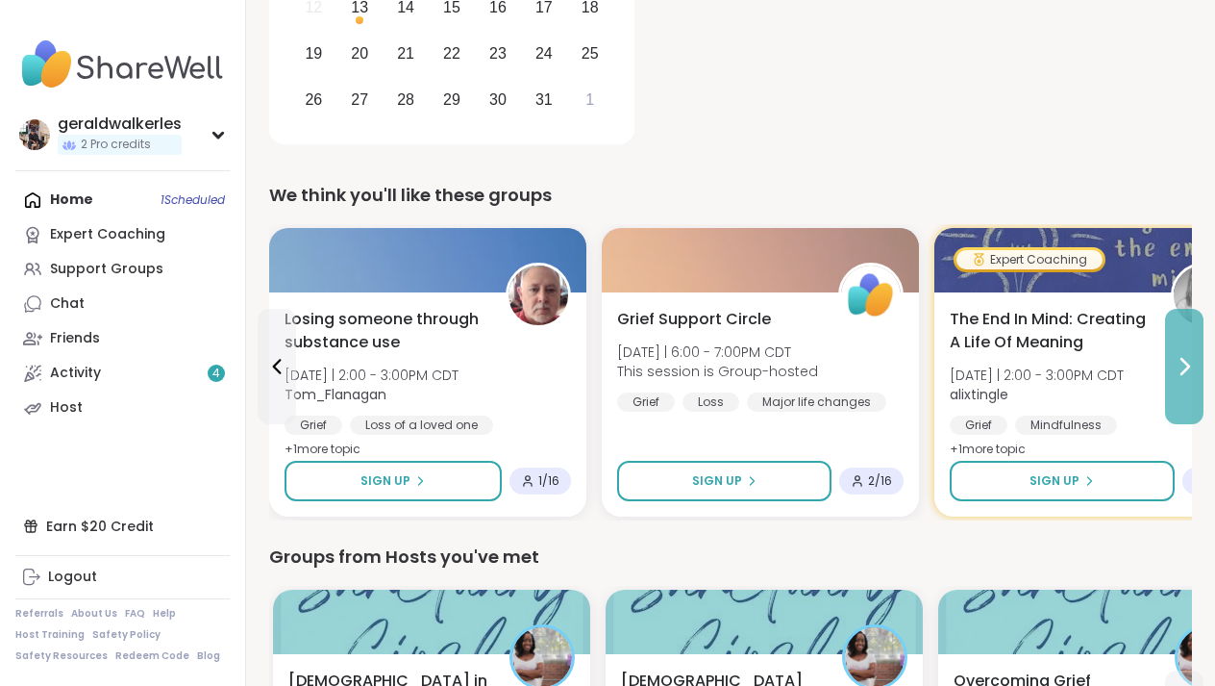
click at [1187, 367] on icon at bounding box center [1184, 366] width 23 height 23
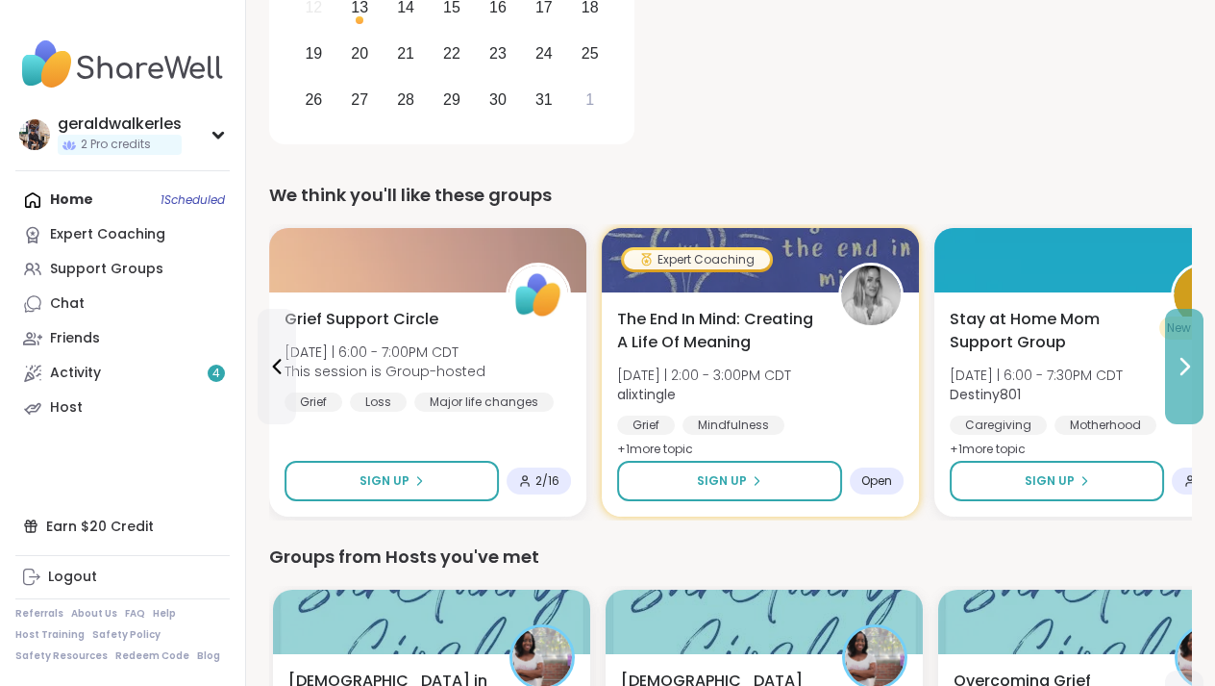
click at [1187, 367] on icon at bounding box center [1184, 366] width 23 height 23
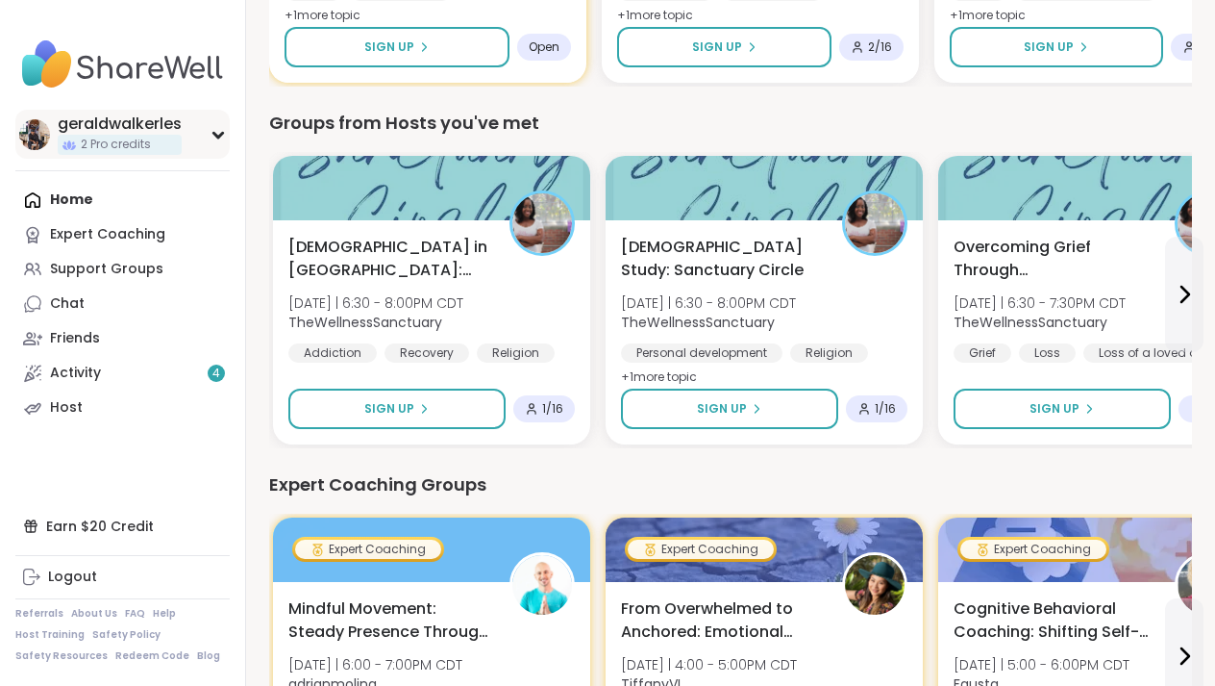
click at [138, 115] on div "geraldwalkerles" at bounding box center [120, 123] width 124 height 21
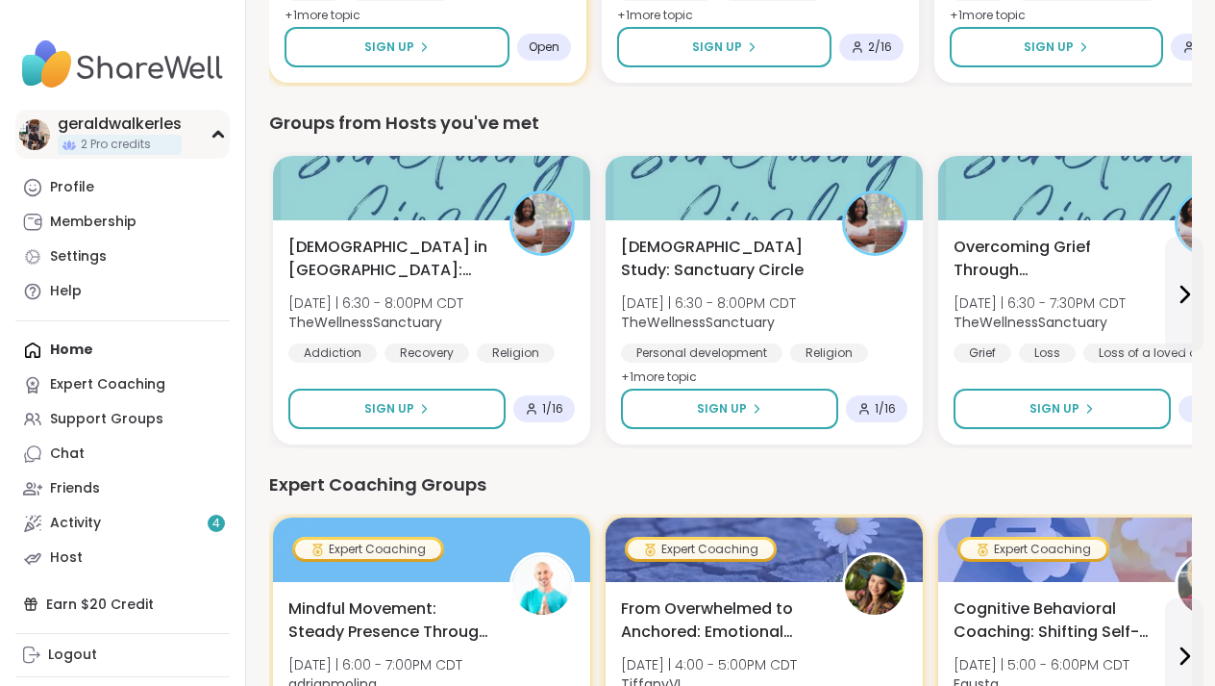
click at [29, 142] on img at bounding box center [34, 134] width 31 height 31
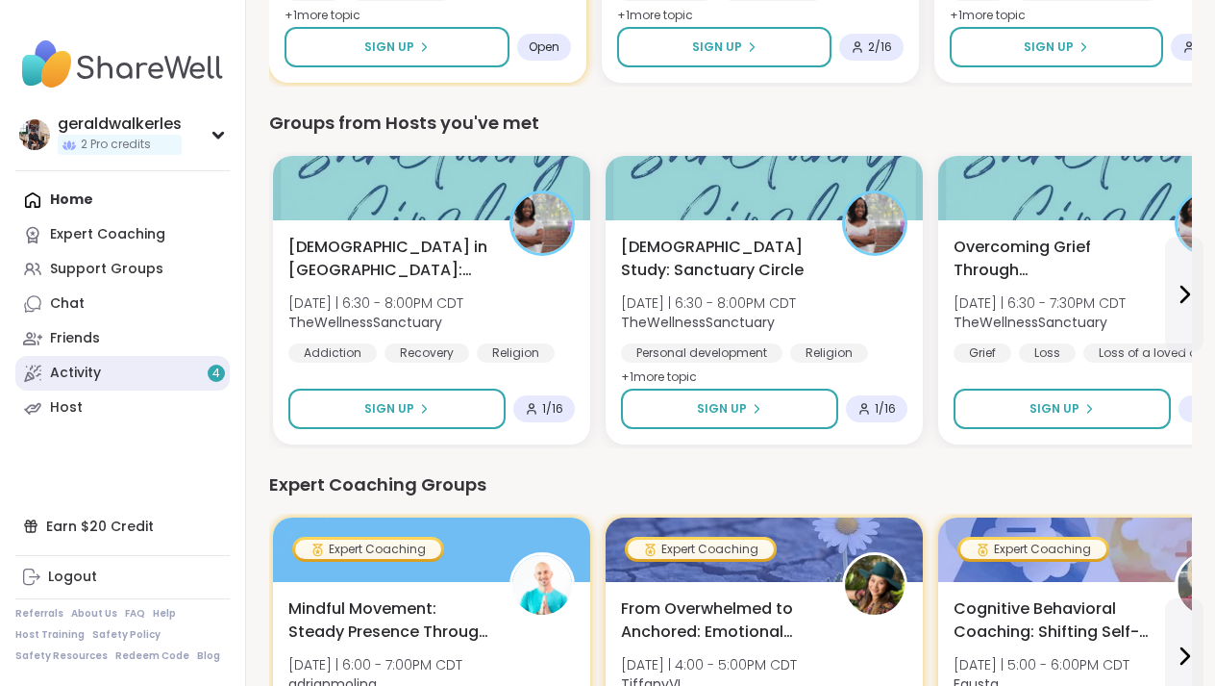
click at [58, 360] on link "Activity 4" at bounding box center [122, 373] width 214 height 35
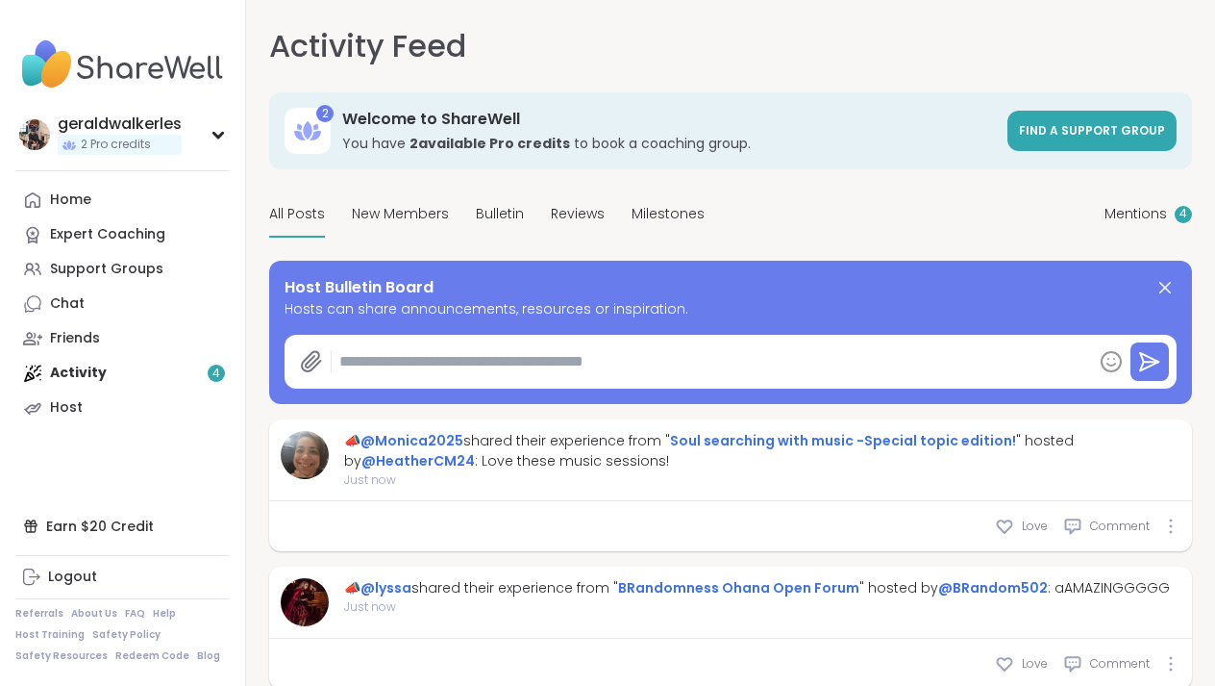
type textarea "*"
click at [1134, 210] on span "Mentions" at bounding box center [1136, 214] width 63 height 20
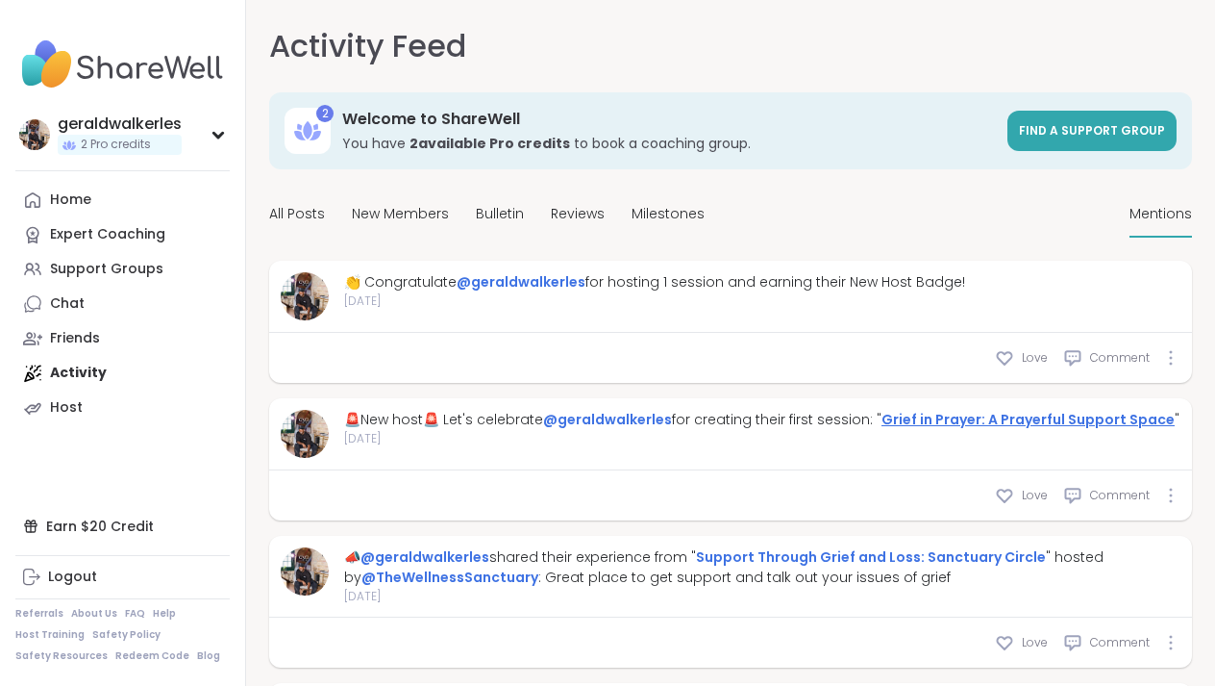
click at [912, 420] on link "Grief in Prayer: A Prayerful Support Space" at bounding box center [1028, 419] width 293 height 19
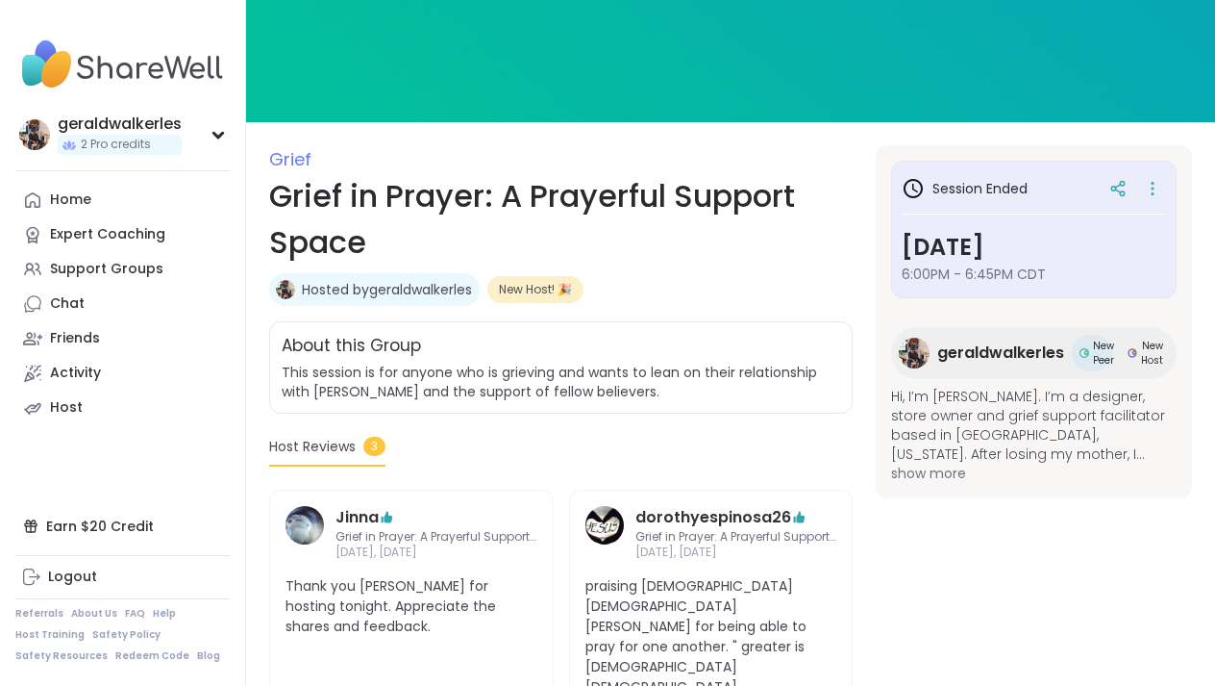
scroll to position [159, 0]
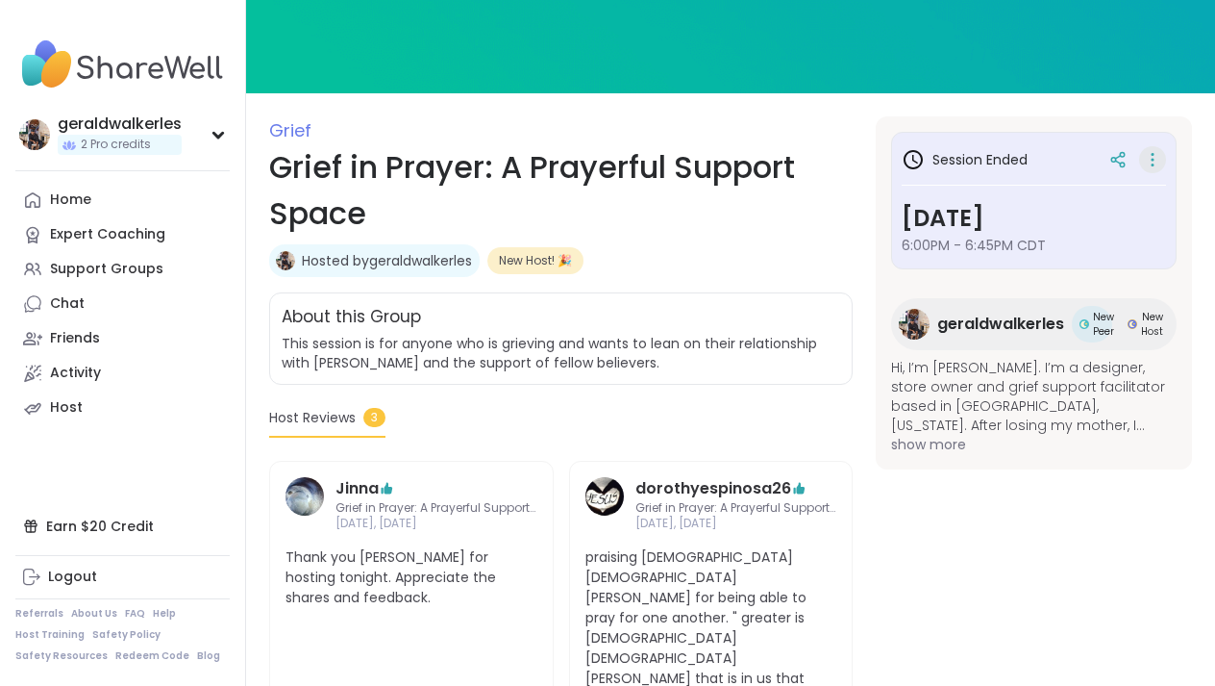
click at [1153, 162] on icon at bounding box center [1152, 159] width 19 height 27
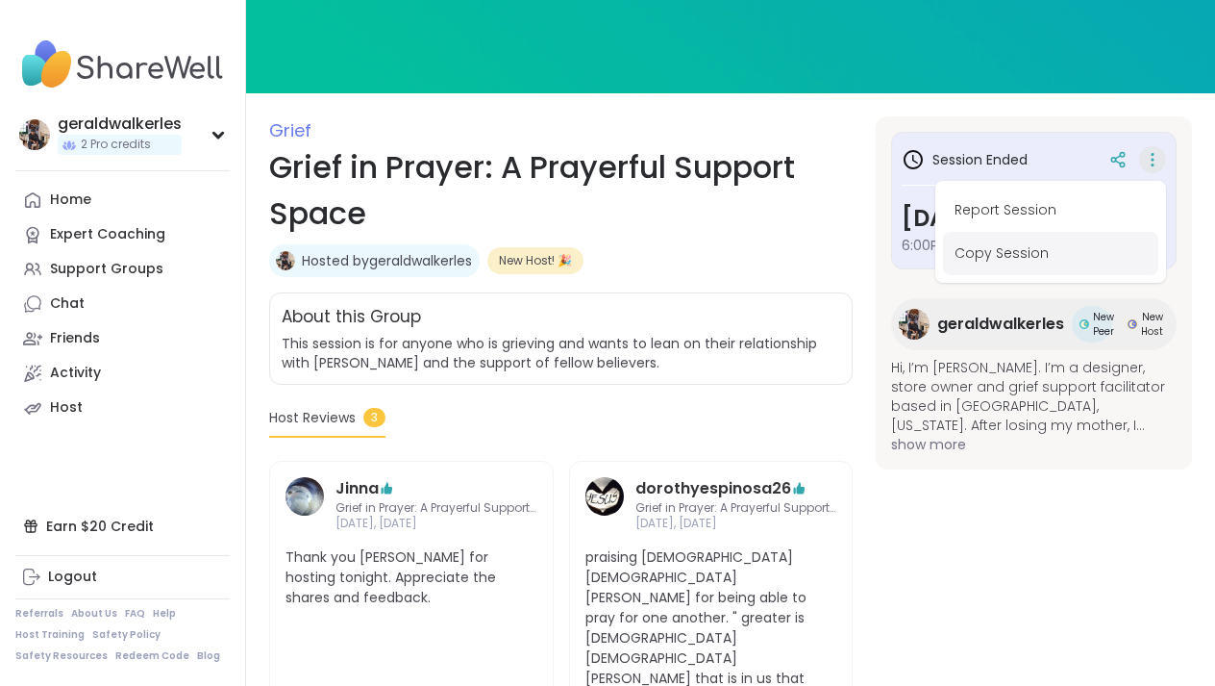
click at [1116, 263] on button "Copy Session" at bounding box center [1050, 253] width 215 height 43
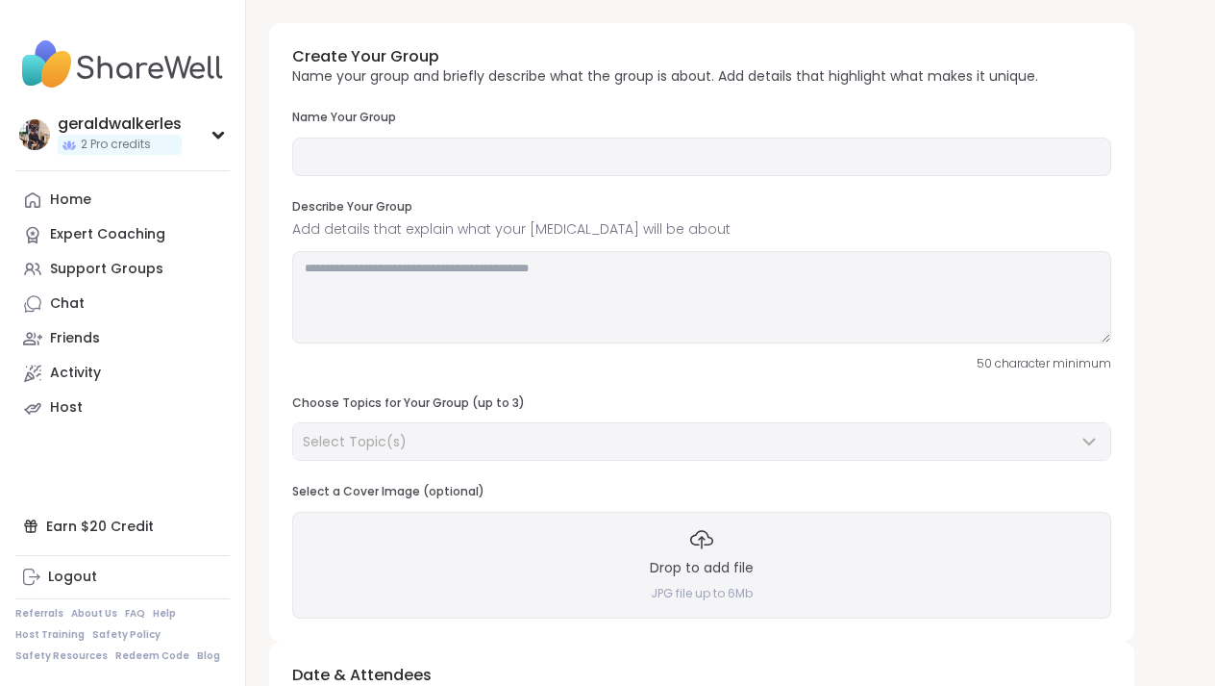
type input "**********"
type textarea "**********"
type input "*"
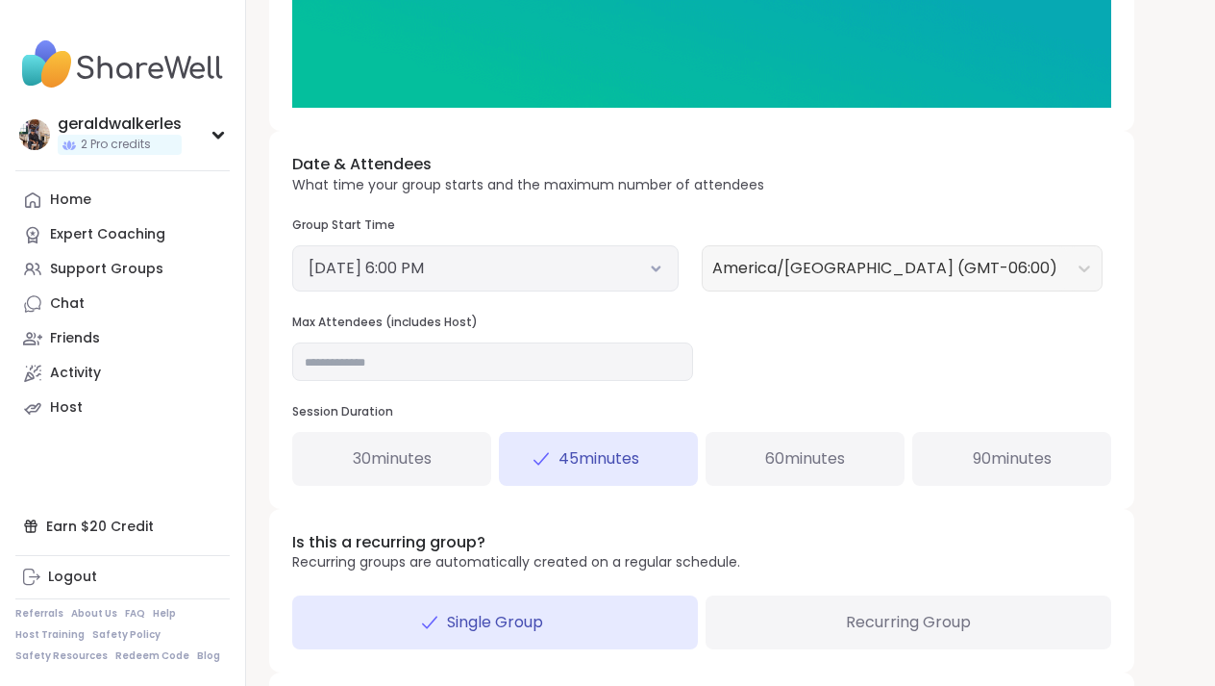
scroll to position [577, 0]
click at [842, 438] on div "60 minutes" at bounding box center [805, 459] width 199 height 54
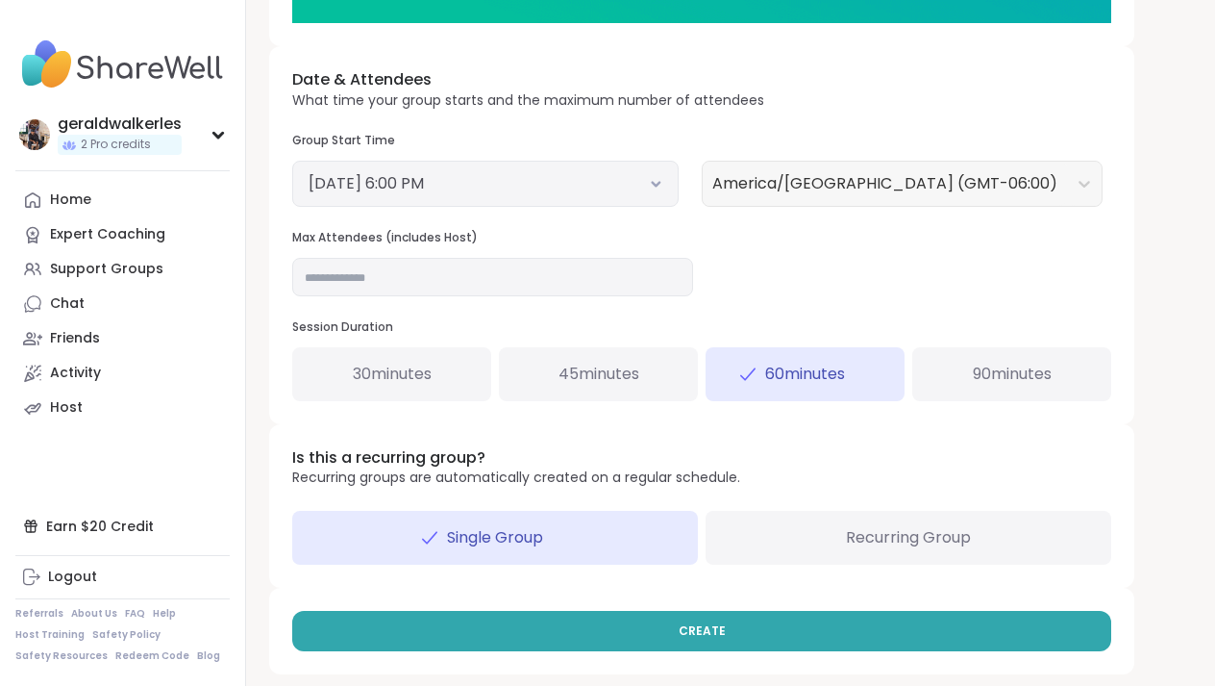
scroll to position [661, 0]
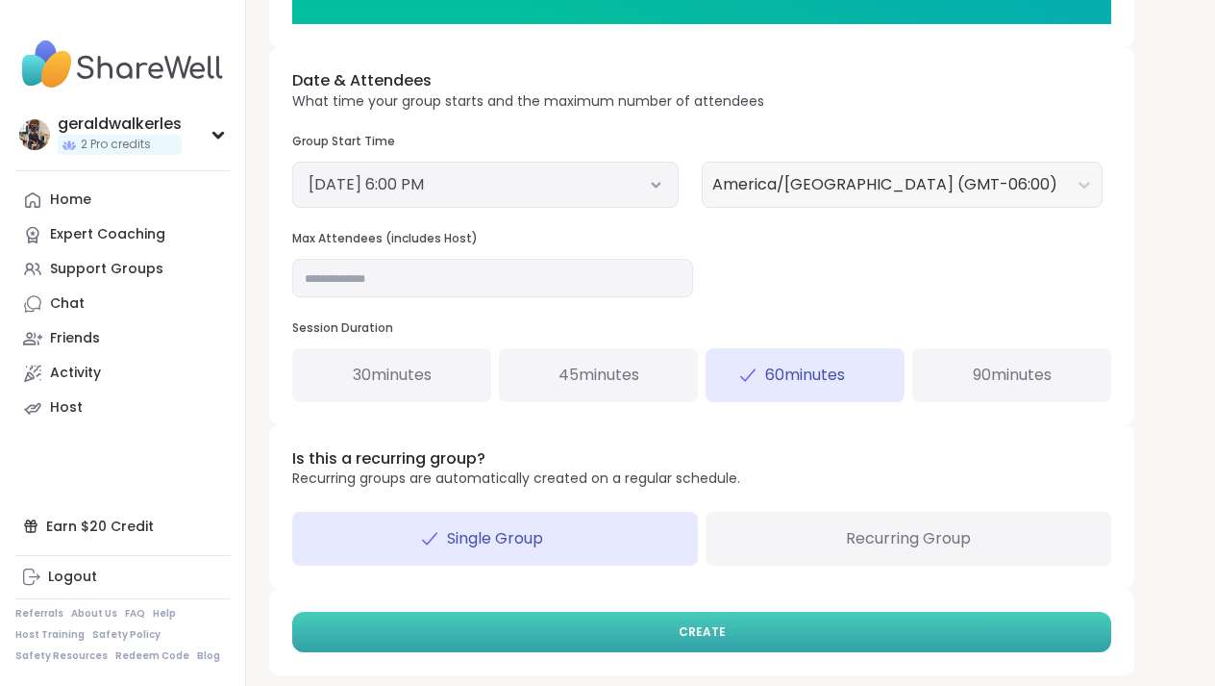
click at [735, 627] on button "CREATE" at bounding box center [701, 632] width 819 height 40
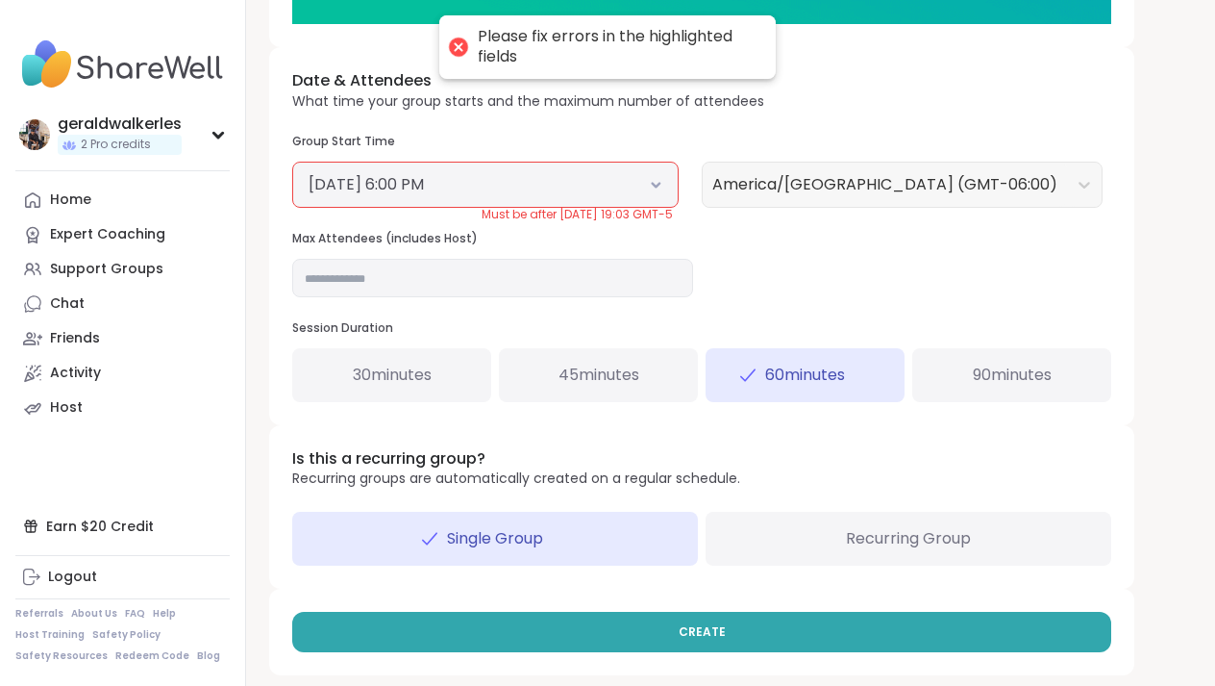
click at [647, 182] on button "September 29, 2025 6:00 PM" at bounding box center [486, 184] width 354 height 23
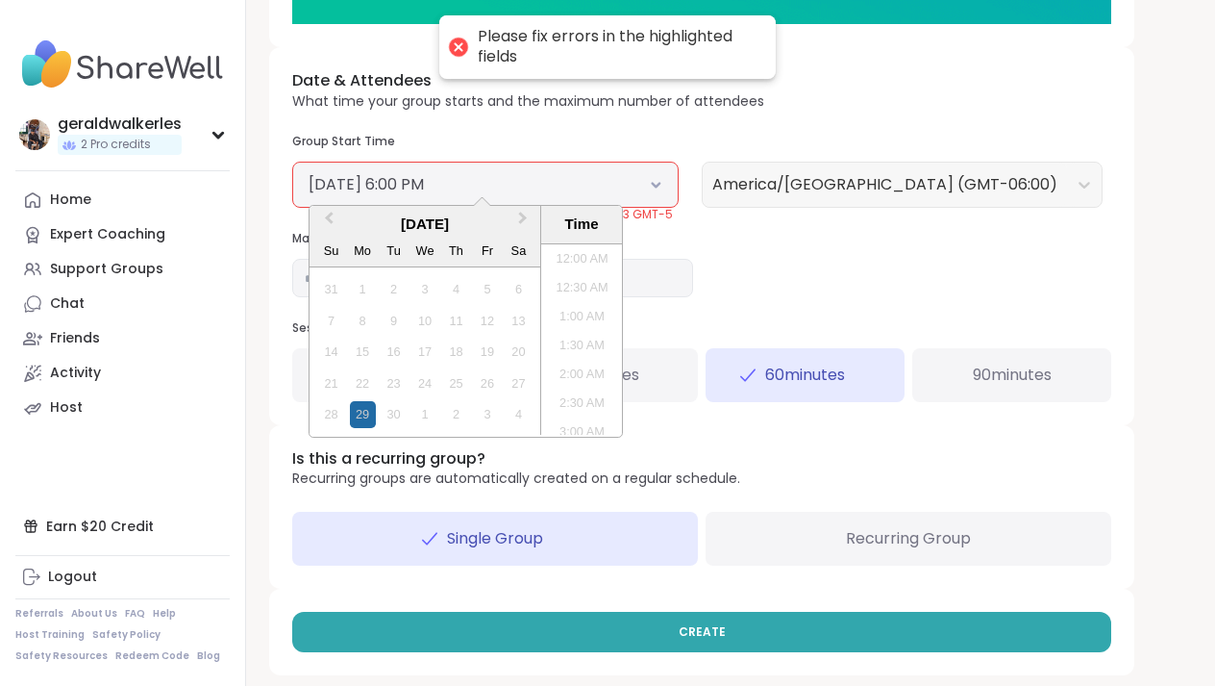
scroll to position [958, 0]
click at [522, 208] on button "Next Month" at bounding box center [525, 223] width 31 height 31
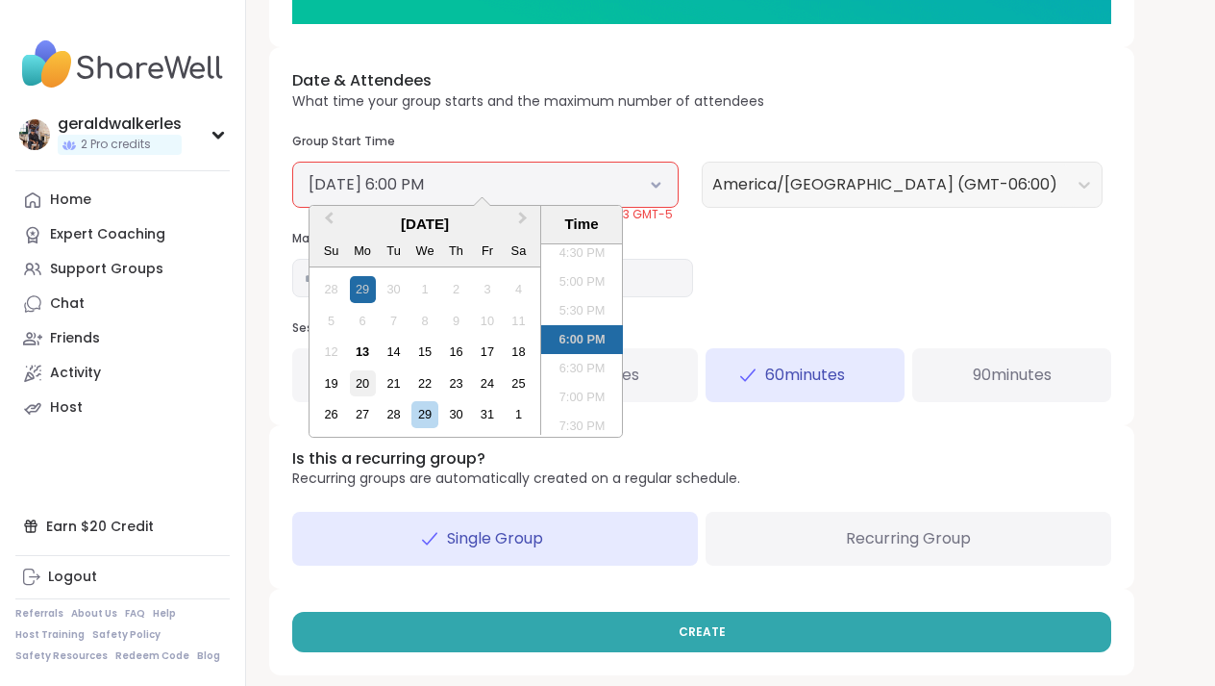
click at [366, 372] on div "20" at bounding box center [363, 383] width 26 height 26
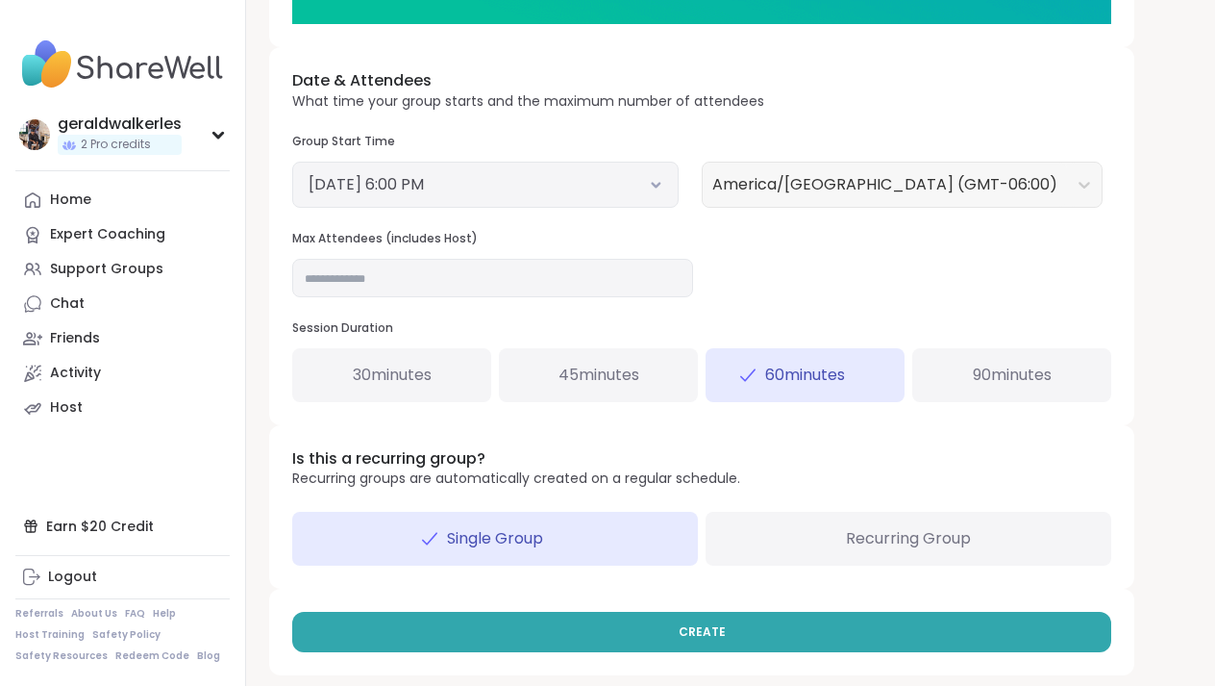
click at [749, 295] on div "Date & Attendees What time your group starts and the maximum number of attendee…" at bounding box center [701, 235] width 865 height 377
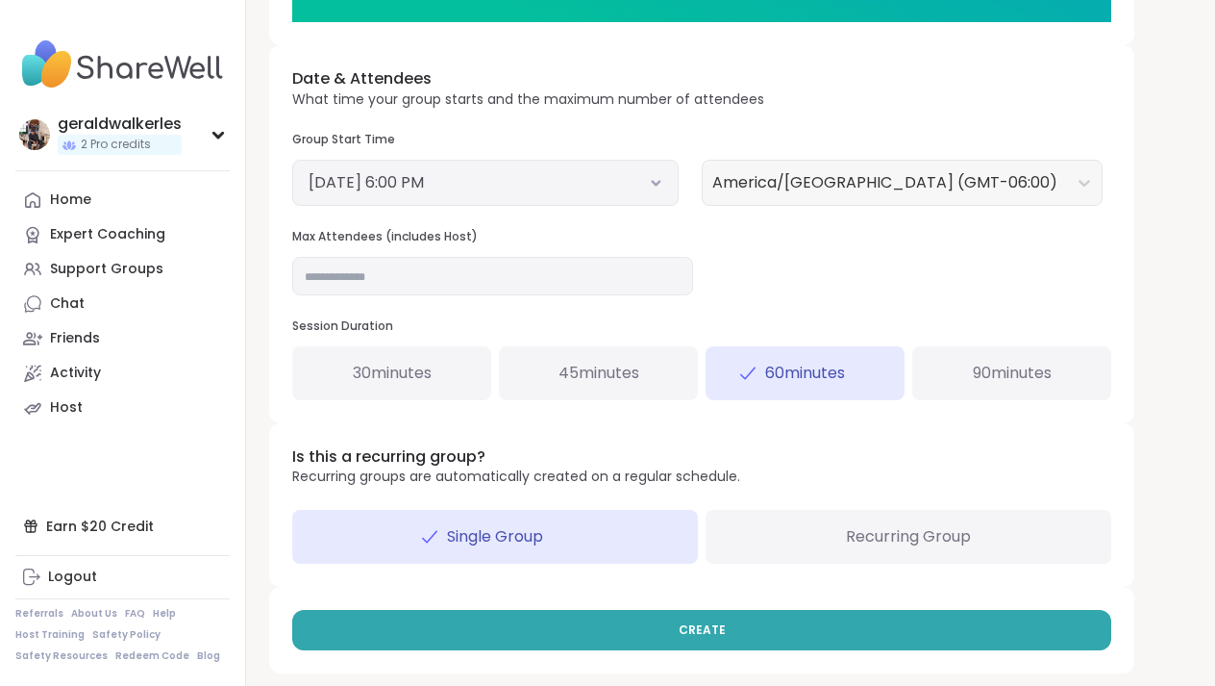
scroll to position [661, 0]
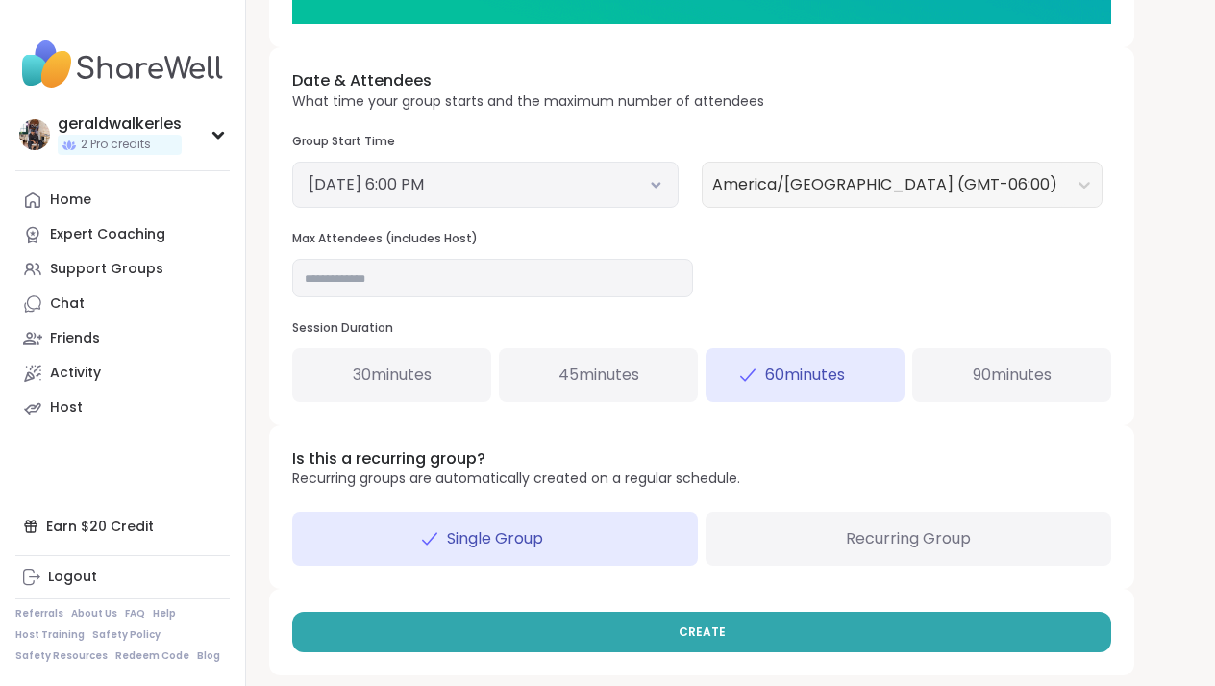
click at [806, 518] on div "Recurring Group" at bounding box center [909, 539] width 406 height 54
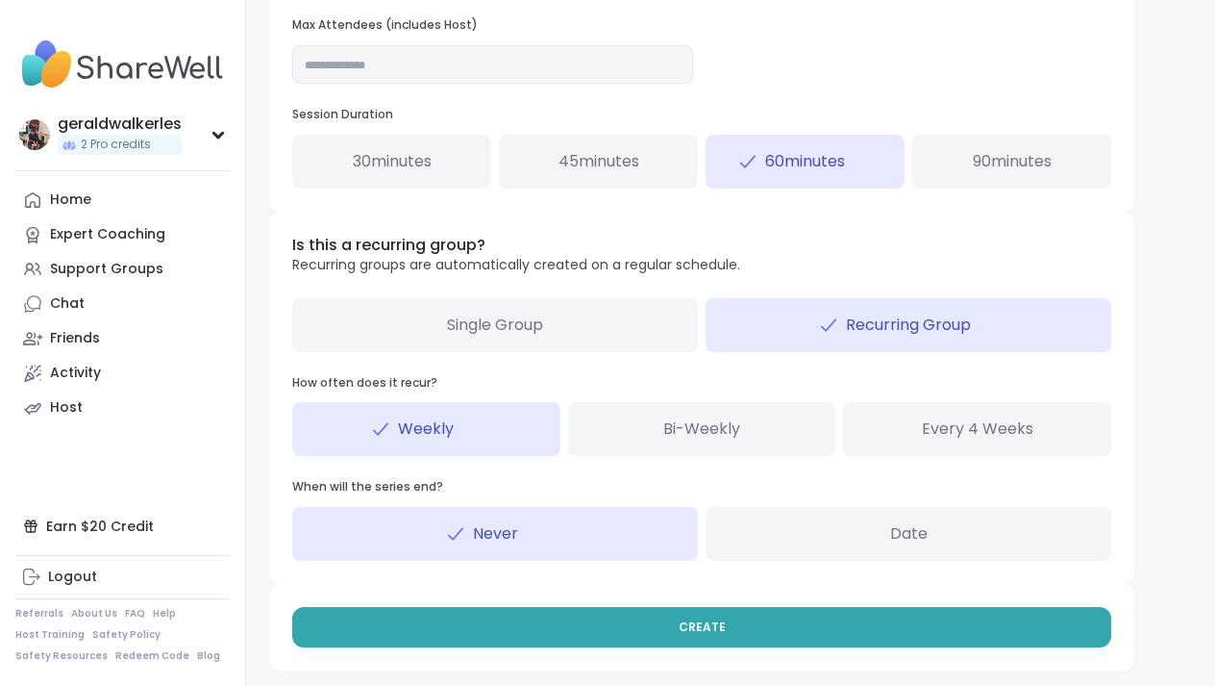
scroll to position [868, 0]
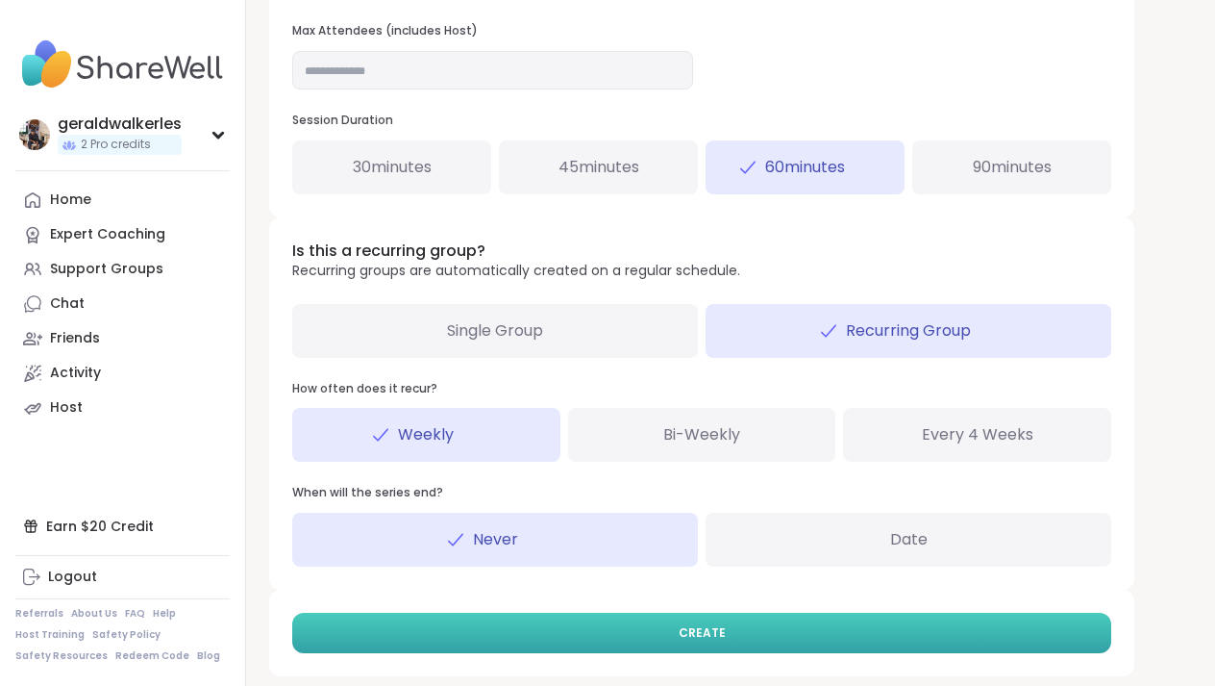
click at [732, 621] on button "CREATE" at bounding box center [701, 633] width 819 height 40
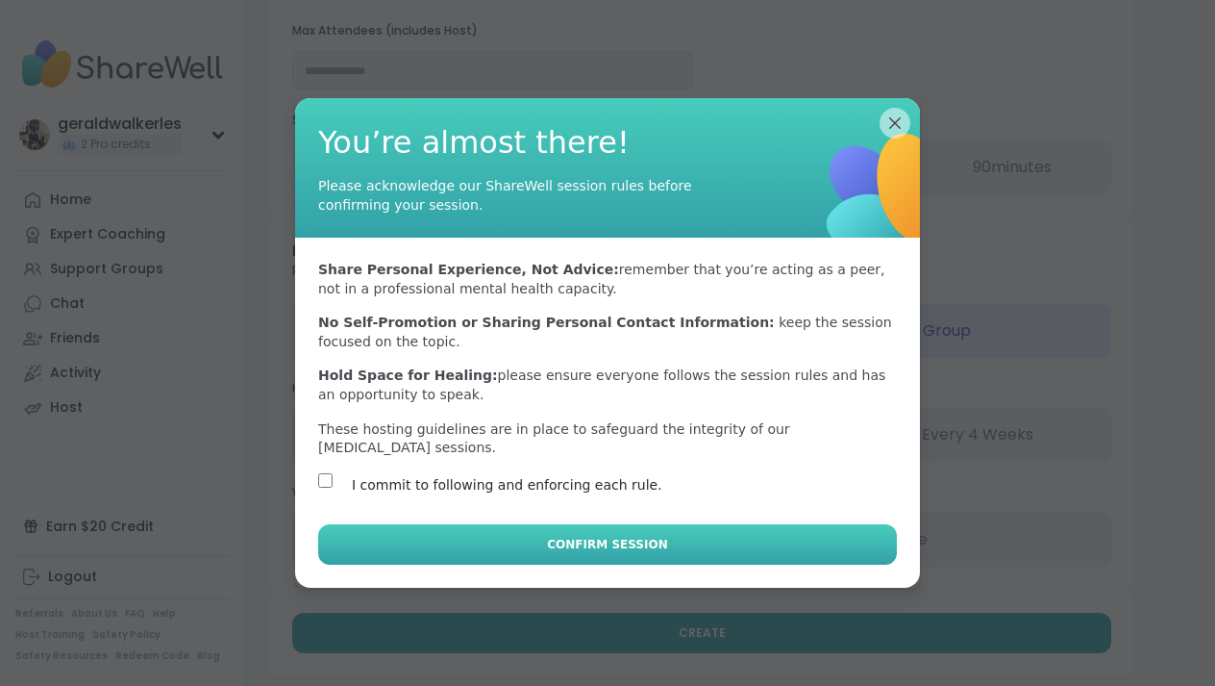
click at [472, 557] on button "Confirm Session" at bounding box center [607, 544] width 579 height 40
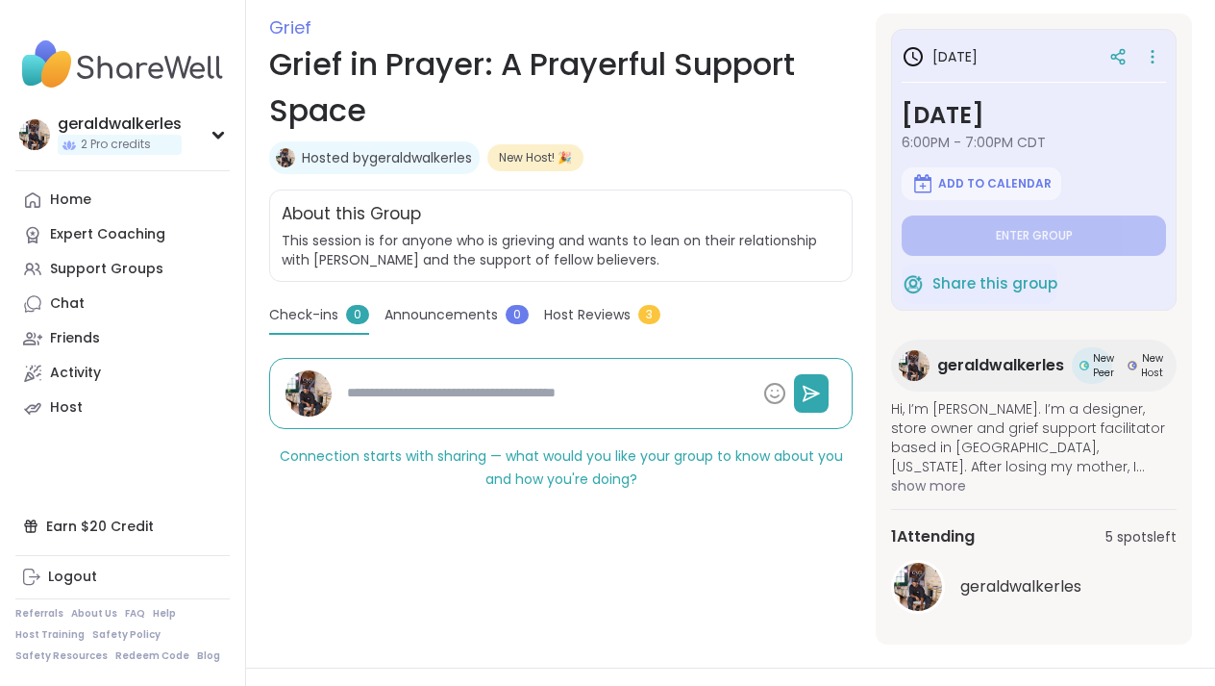
scroll to position [264, 0]
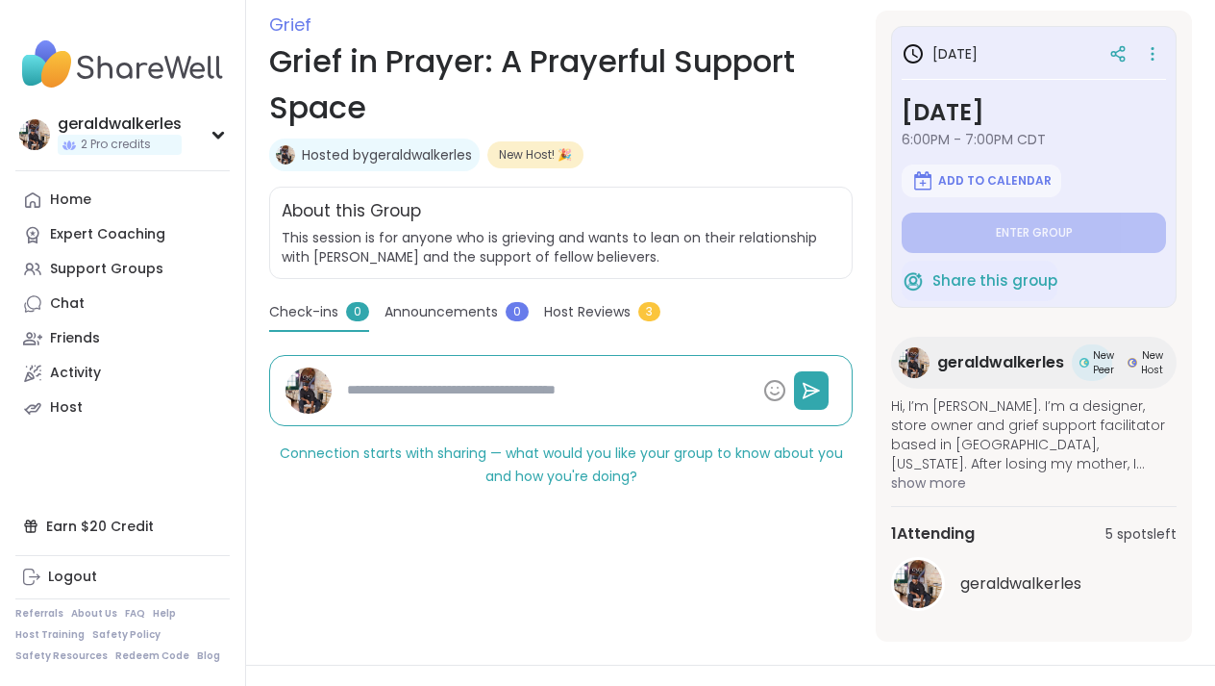
click at [952, 481] on span "show more" at bounding box center [1034, 482] width 286 height 19
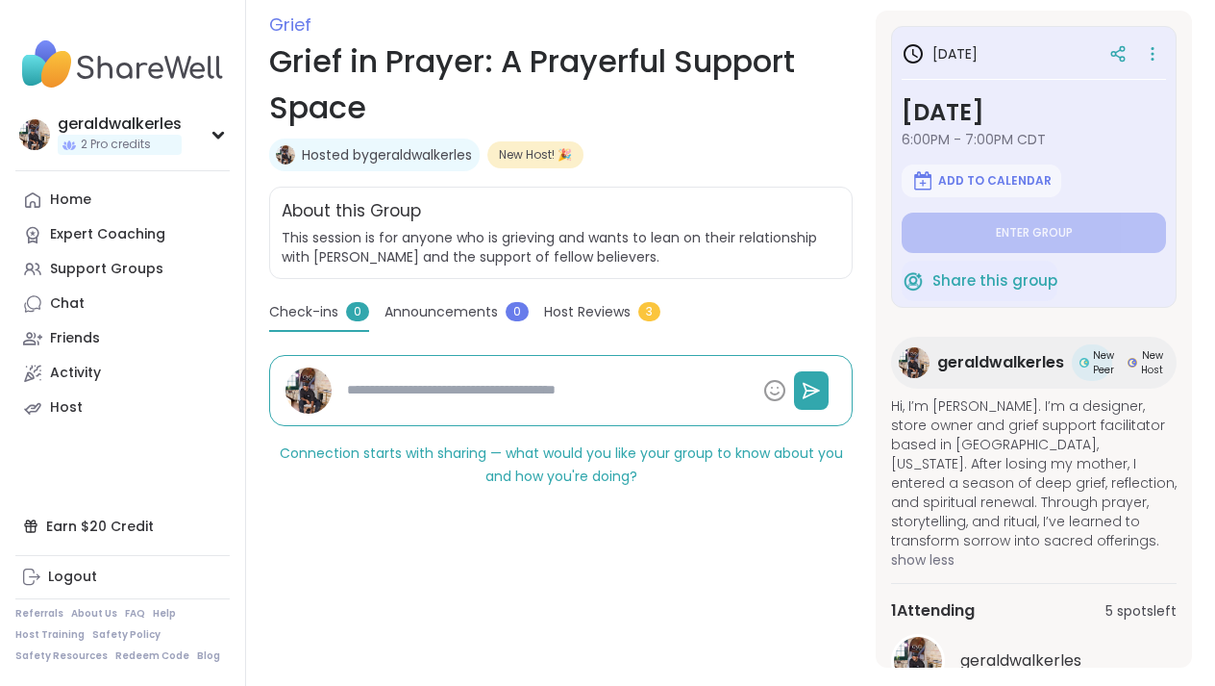
type textarea "*"
click at [566, 314] on span "Host Reviews" at bounding box center [587, 312] width 87 height 20
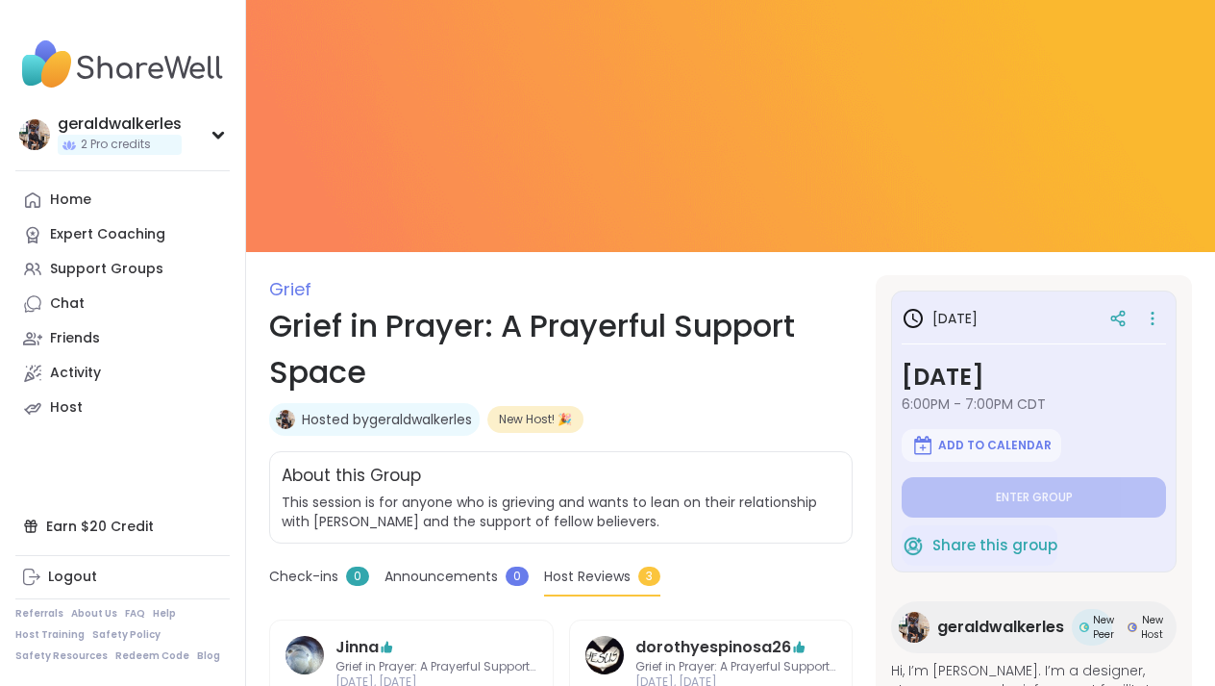
scroll to position [0, 0]
